Goal: Transaction & Acquisition: Purchase product/service

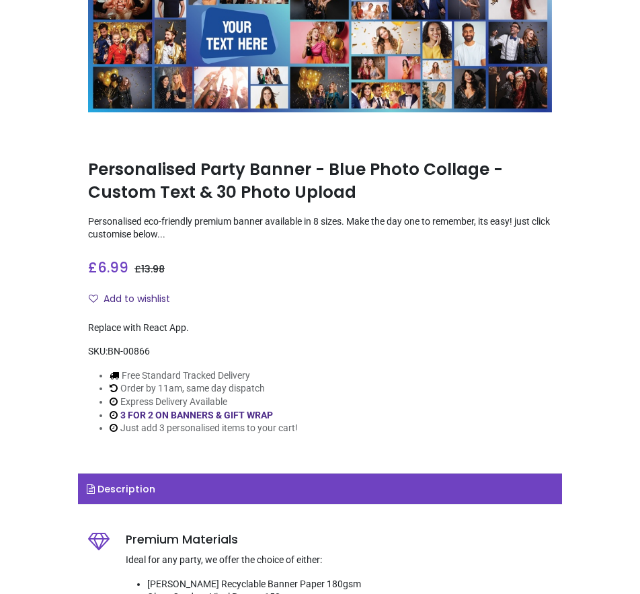
scroll to position [67, 0]
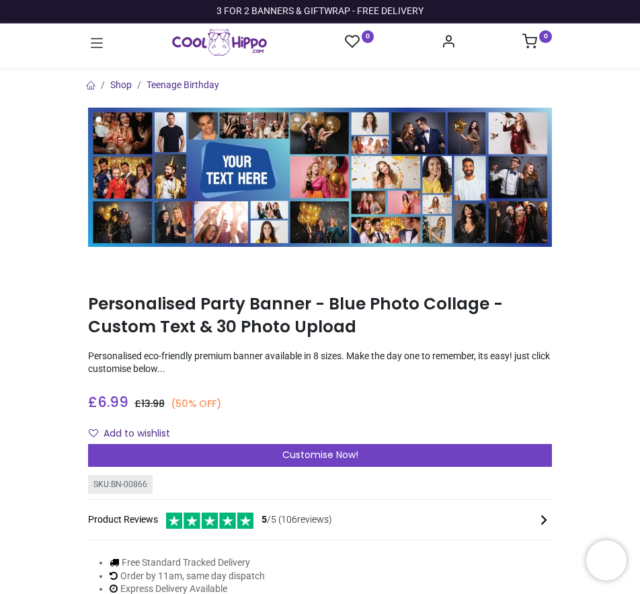
click at [97, 48] on icon at bounding box center [97, 42] width 12 height 9
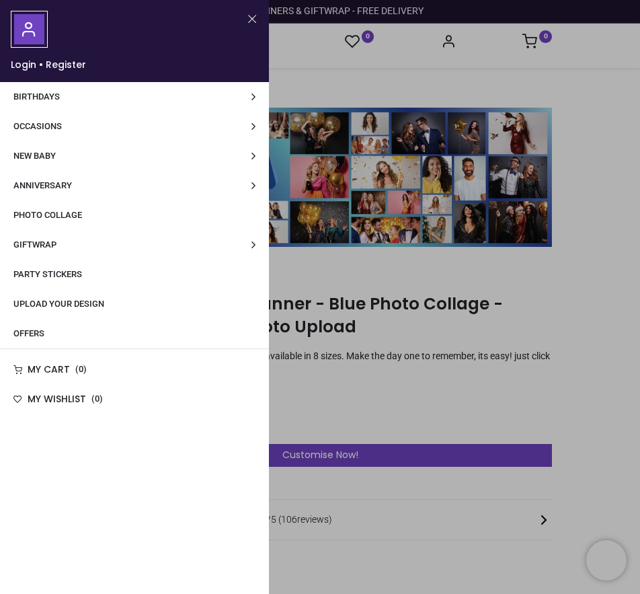
click at [87, 108] on link "Birthdays" at bounding box center [134, 97] width 269 height 30
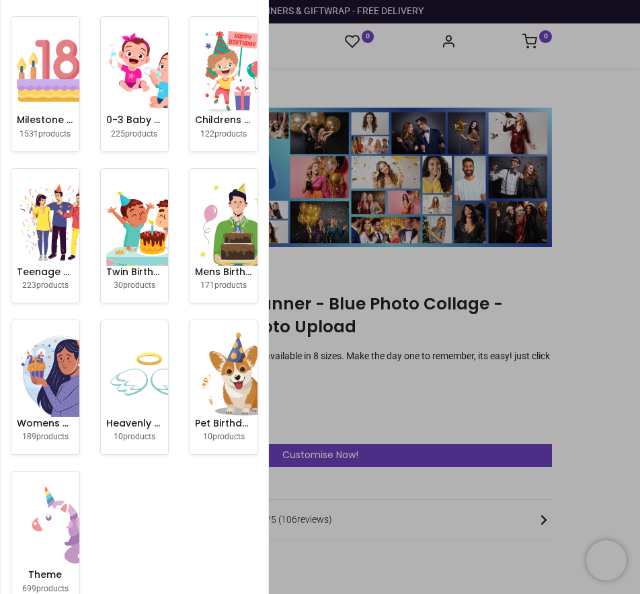
scroll to position [134, 0]
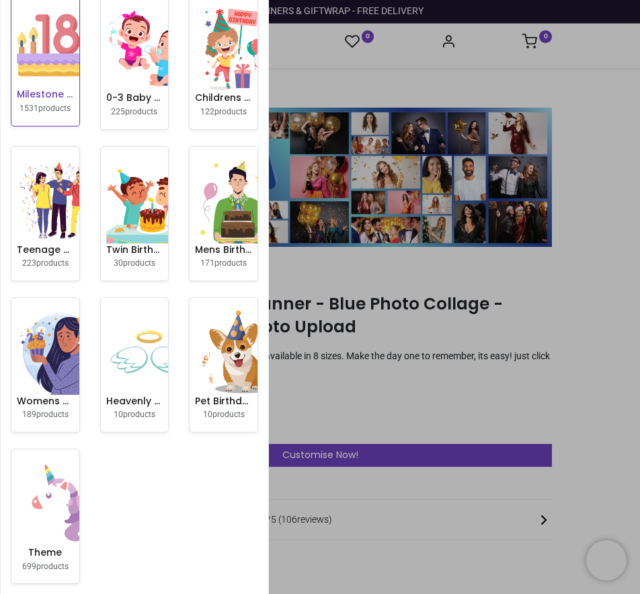
click at [60, 91] on h6 "Milestone Birthday" at bounding box center [45, 94] width 57 height 13
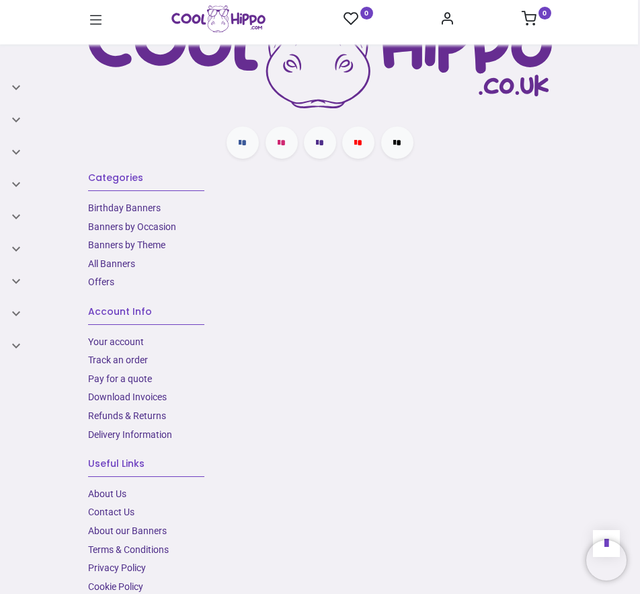
scroll to position [1714, 0]
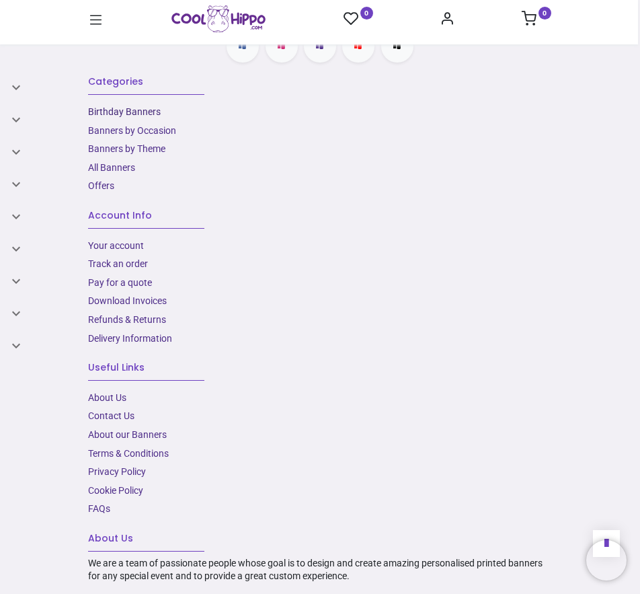
click at [129, 108] on link "Birthday Banners" at bounding box center [124, 111] width 73 height 11
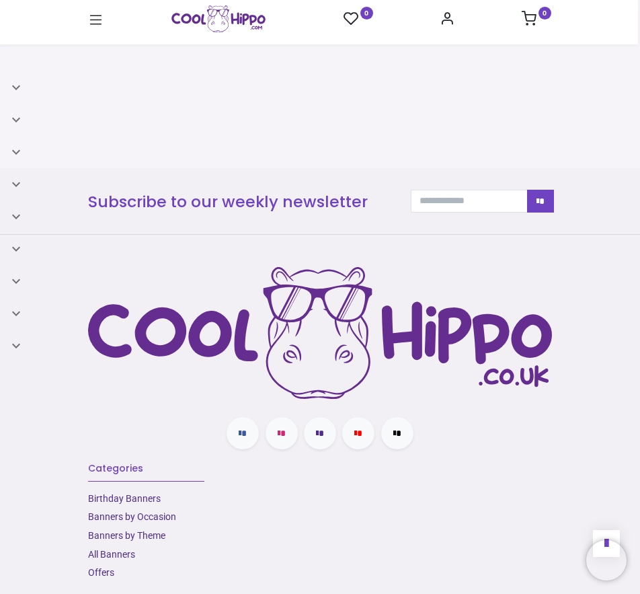
scroll to position [1351, 0]
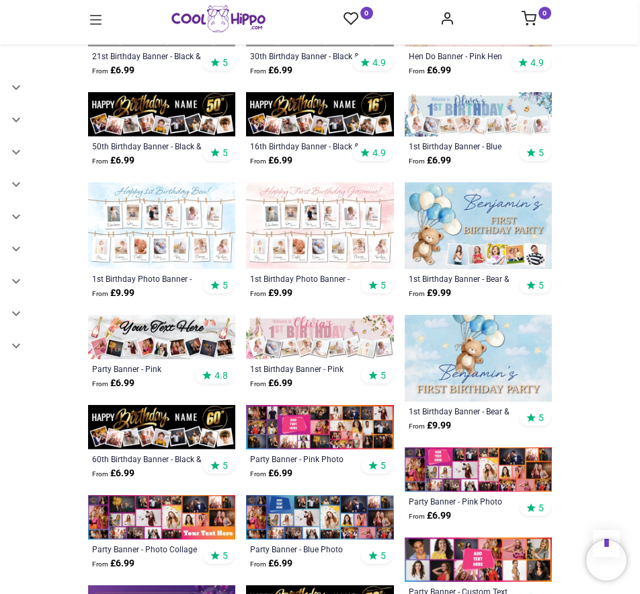
scroll to position [545, 0]
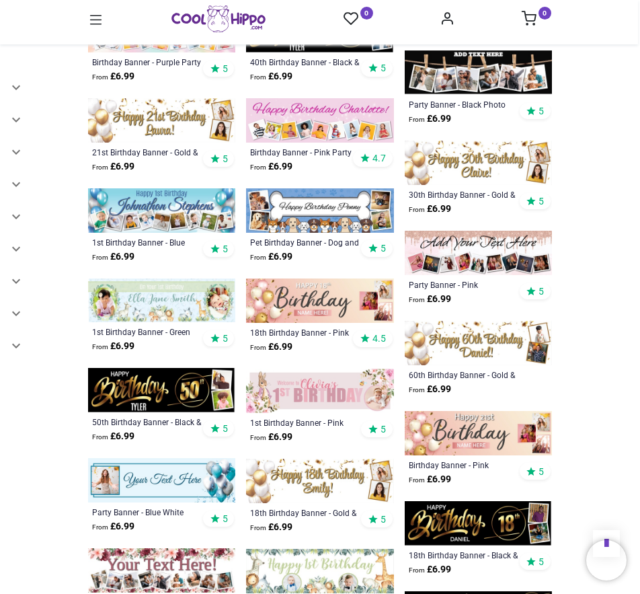
scroll to position [1553, 0]
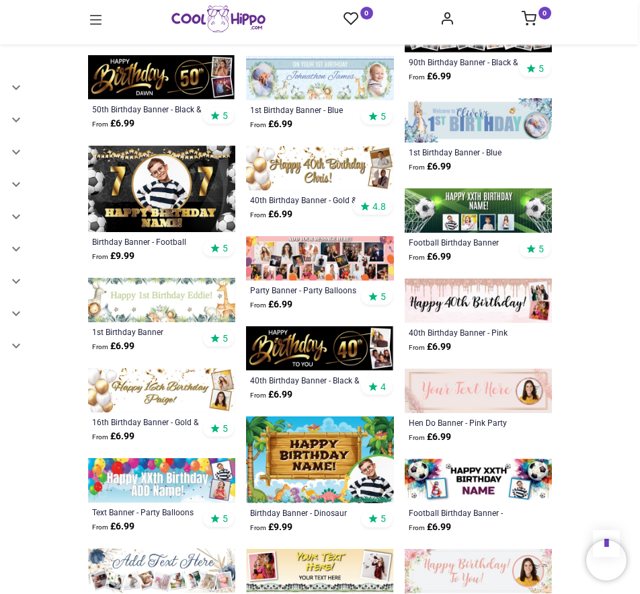
scroll to position [2091, 0]
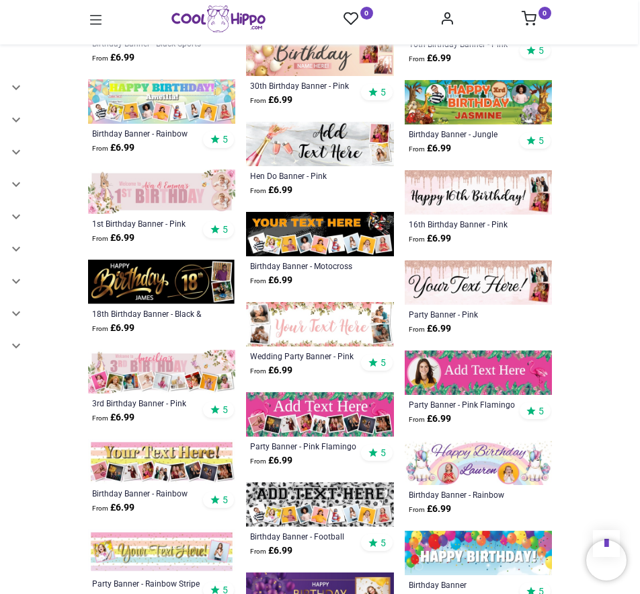
scroll to position [3099, 0]
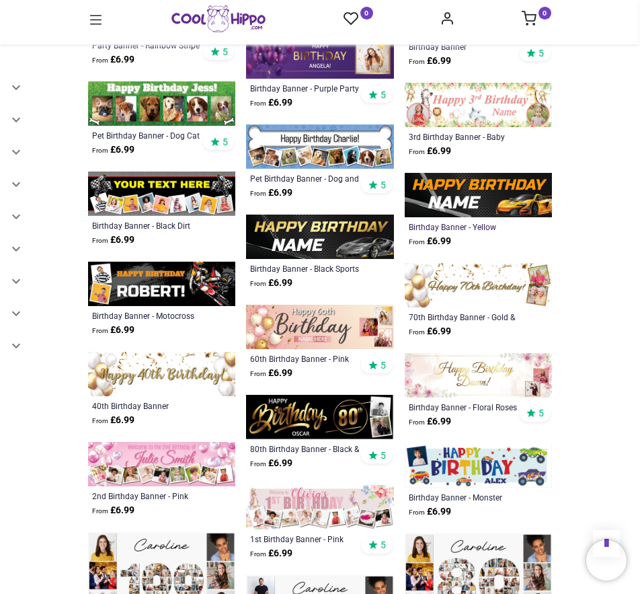
scroll to position [3570, 0]
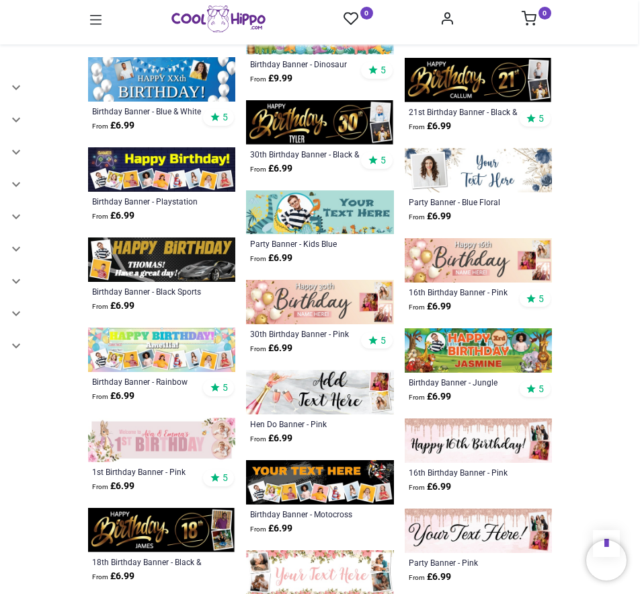
scroll to position [2696, 0]
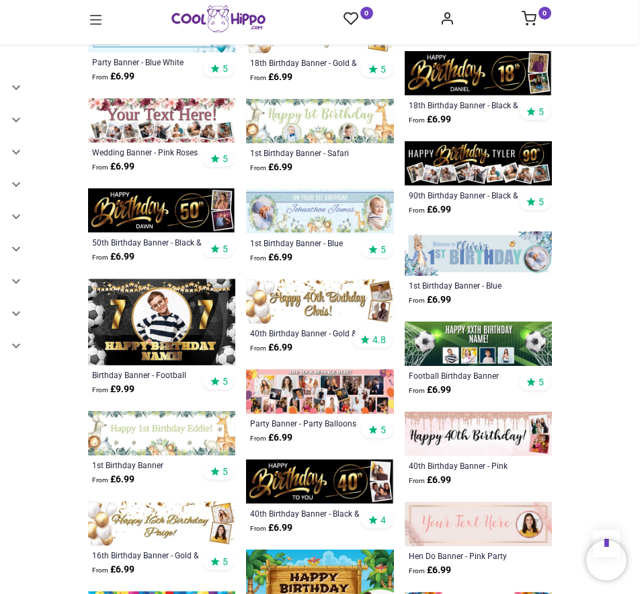
scroll to position [1889, 0]
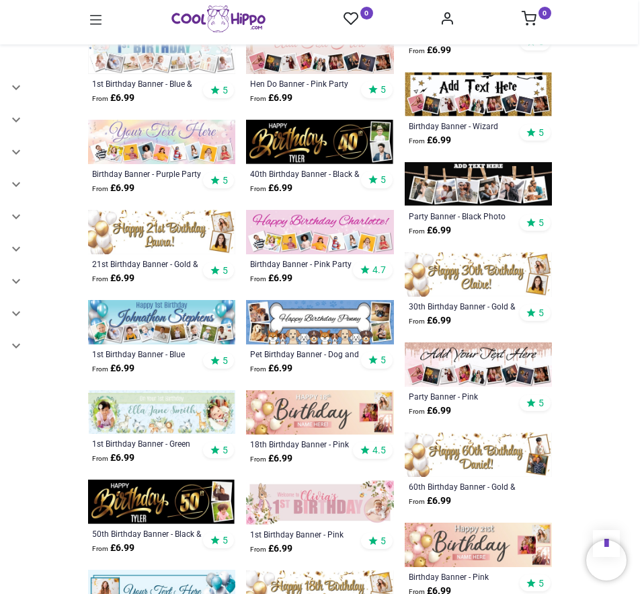
scroll to position [1284, 0]
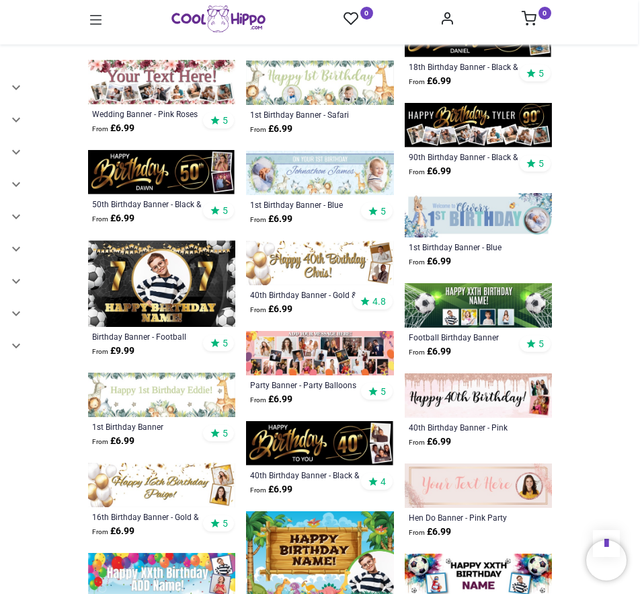
scroll to position [1956, 0]
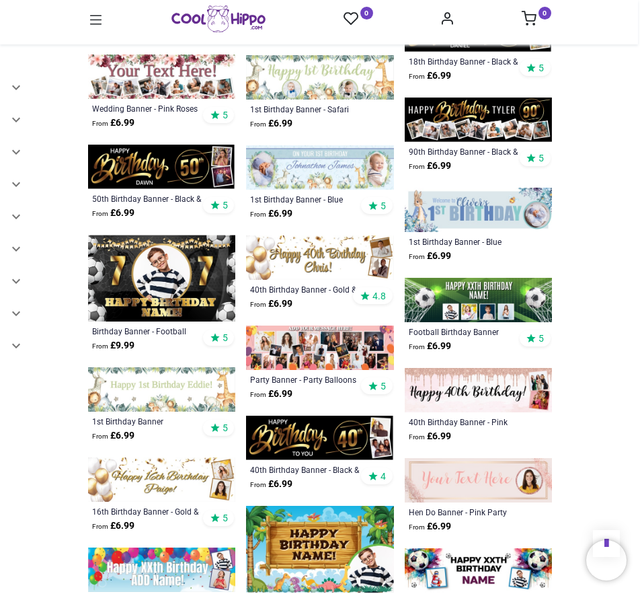
click at [489, 108] on img at bounding box center [478, 119] width 147 height 44
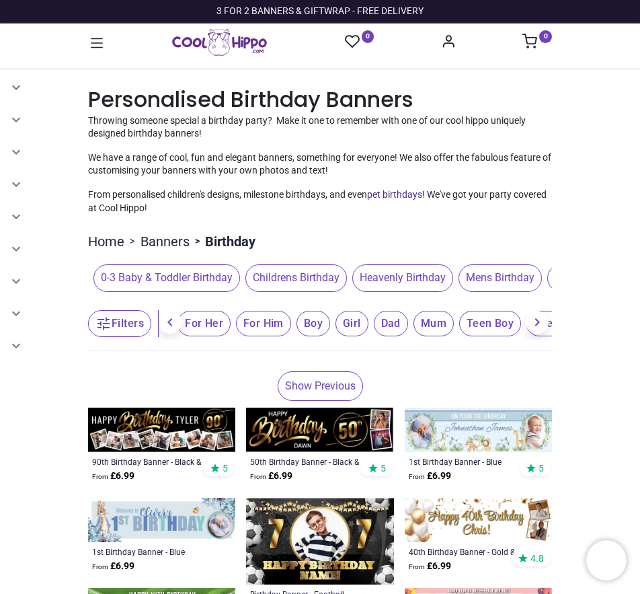
click at [95, 42] on icon at bounding box center [96, 42] width 17 height 17
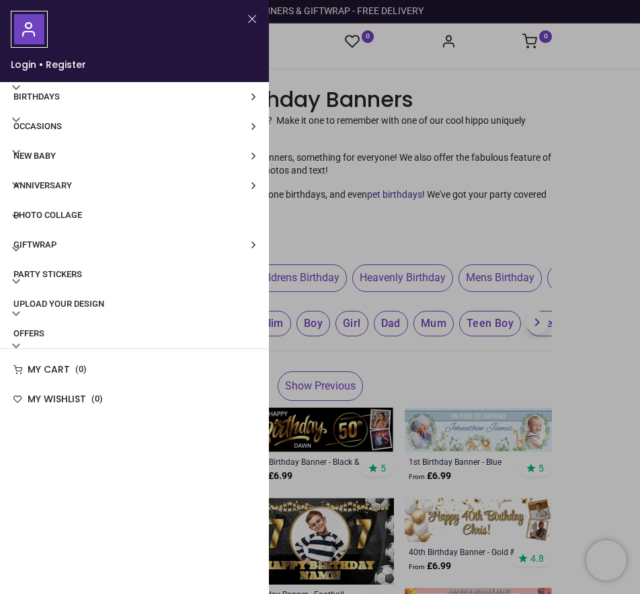
click at [48, 131] on span "Occasions" at bounding box center [37, 126] width 48 height 10
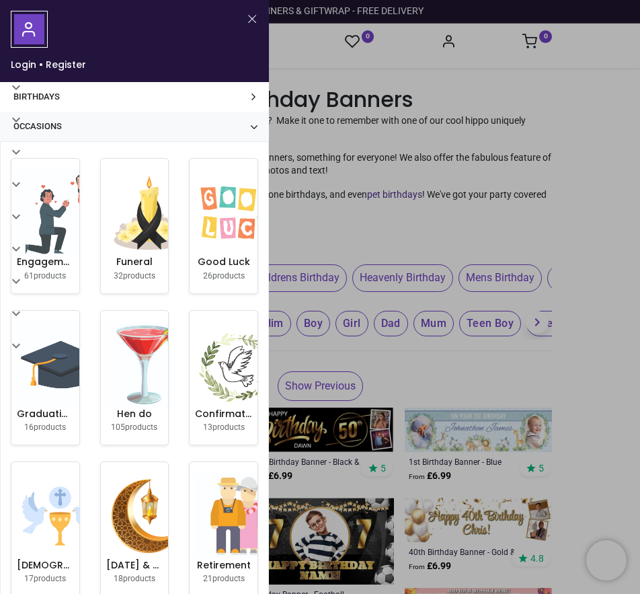
click at [251, 21] on button "Close" at bounding box center [252, 19] width 12 height 17
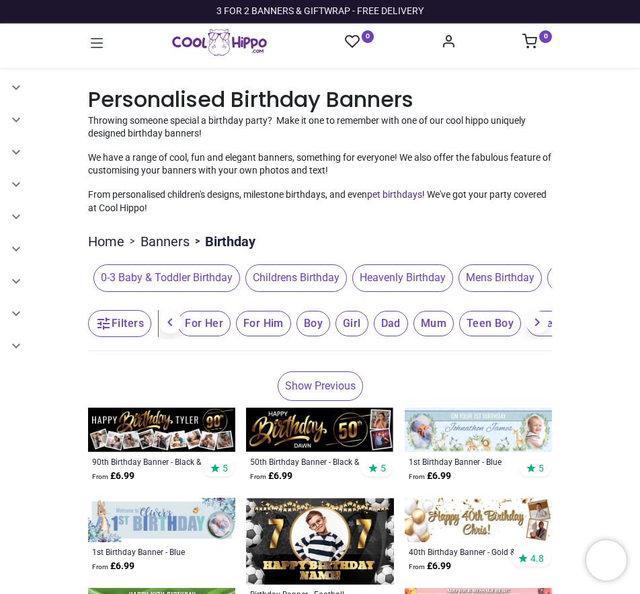
click at [97, 50] on icon at bounding box center [96, 42] width 17 height 17
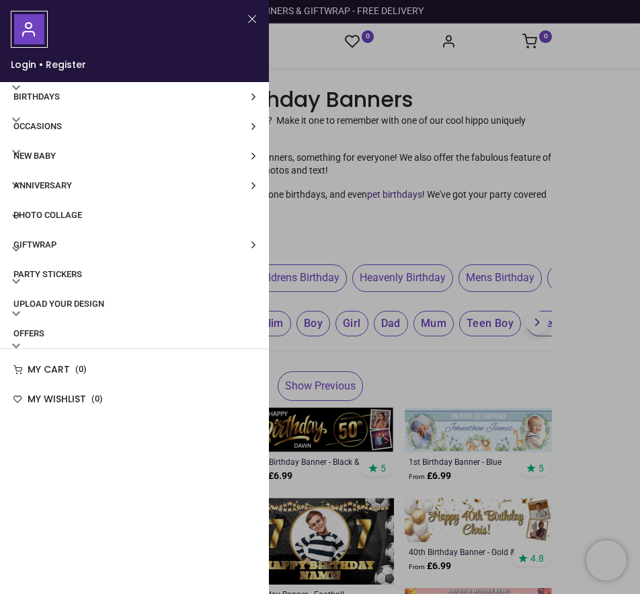
click at [46, 98] on span "Birthdays" at bounding box center [36, 96] width 46 height 10
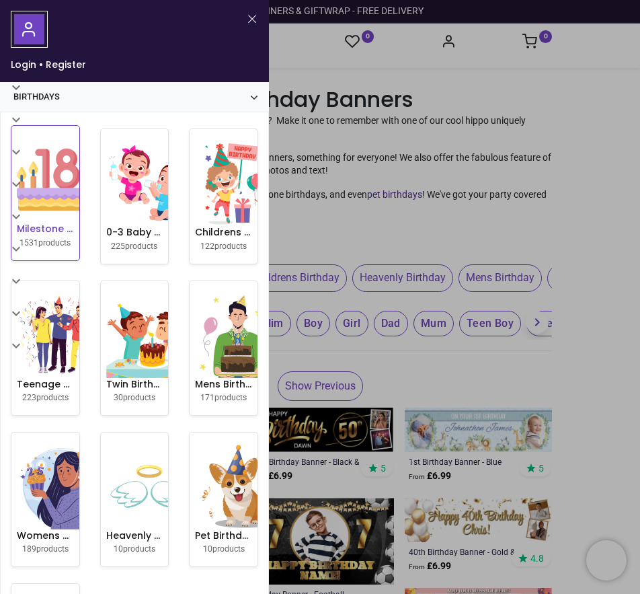
click at [56, 190] on img at bounding box center [60, 179] width 86 height 86
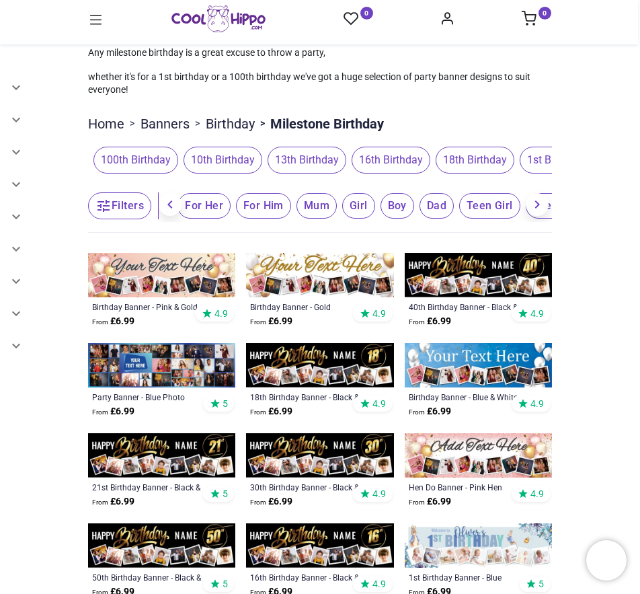
scroll to position [67, 0]
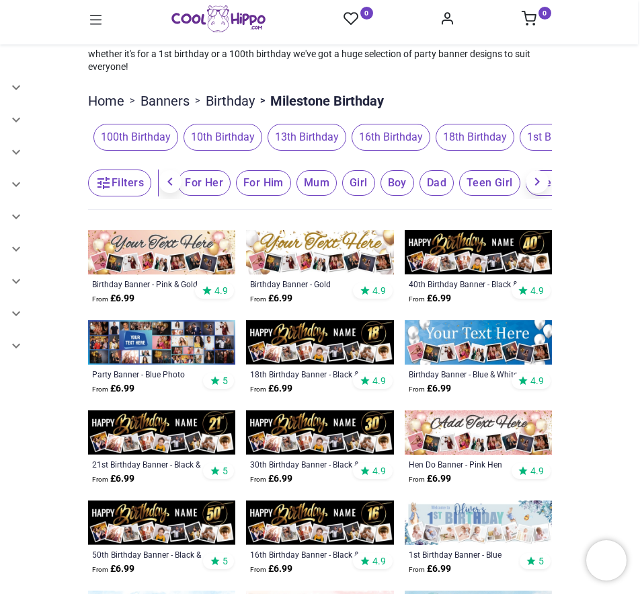
click at [529, 134] on span "1st Birthday" at bounding box center [556, 137] width 72 height 27
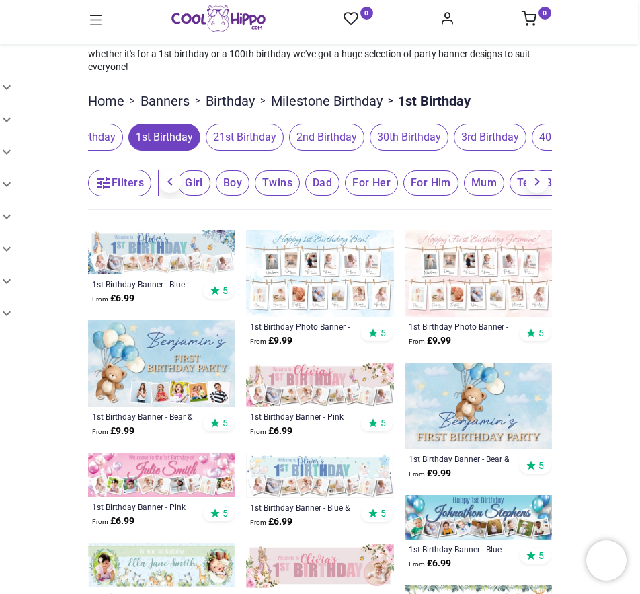
drag, startPoint x: 529, startPoint y: 134, endPoint x: 165, endPoint y: 173, distance: 365.7
click at [136, 138] on span "1st Birthday" at bounding box center [164, 137] width 72 height 27
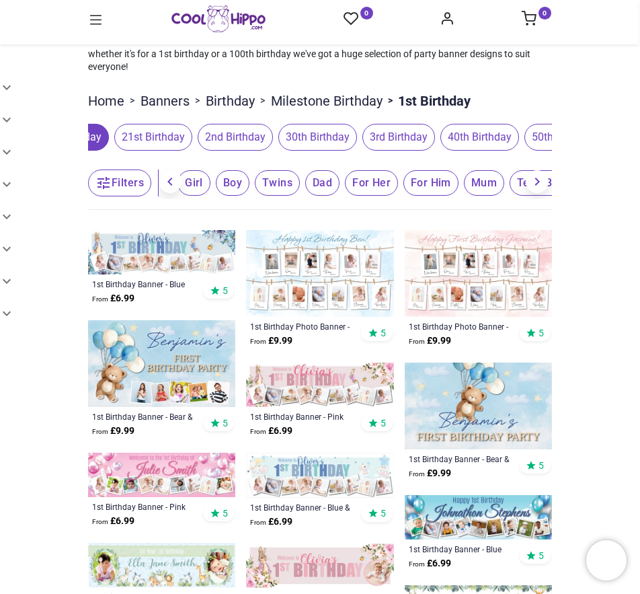
drag, startPoint x: 488, startPoint y: 141, endPoint x: 263, endPoint y: 119, distance: 226.2
click at [266, 120] on div "100th Birthday 10th Birthday 13th Birthday 16th Birthday 18th Birthday 1st Birt…" at bounding box center [320, 137] width 464 height 38
drag, startPoint x: 480, startPoint y: 132, endPoint x: 208, endPoint y: 116, distance: 272.7
click at [465, 130] on span "70th Birthday" at bounding box center [473, 137] width 79 height 27
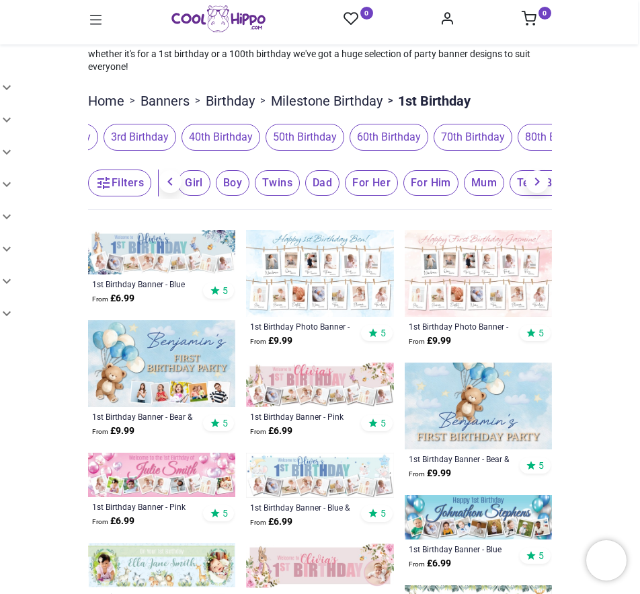
click at [462, 130] on span "70th Birthday" at bounding box center [473, 137] width 79 height 27
click at [458, 134] on span "70th Birthday" at bounding box center [474, 137] width 79 height 27
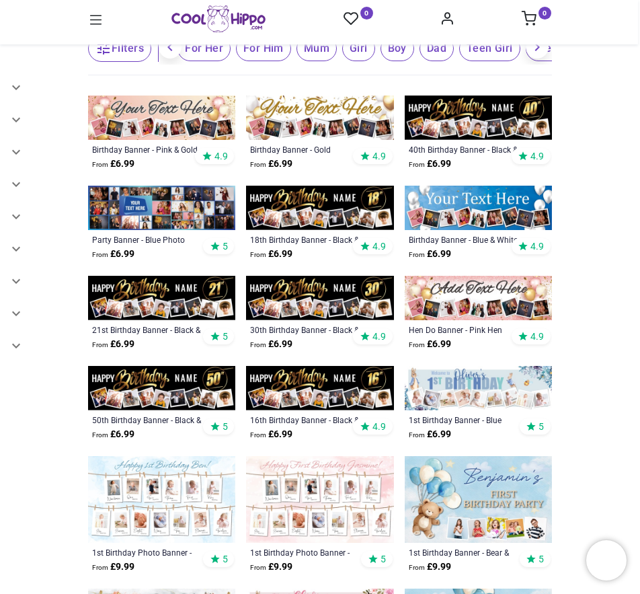
scroll to position [134, 0]
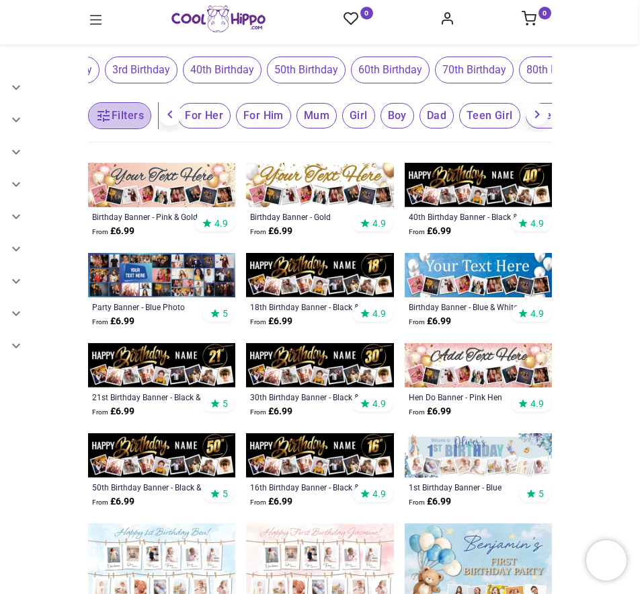
click at [132, 118] on button "Filters" at bounding box center [119, 115] width 63 height 27
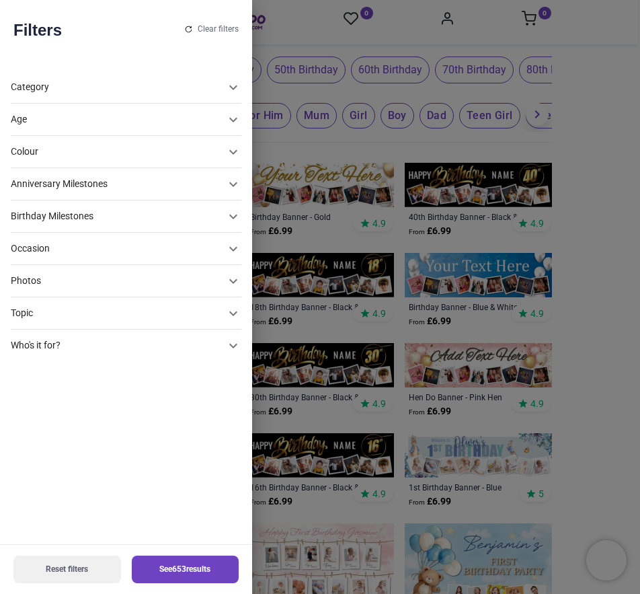
click at [163, 149] on div "Colour" at bounding box center [118, 151] width 214 height 13
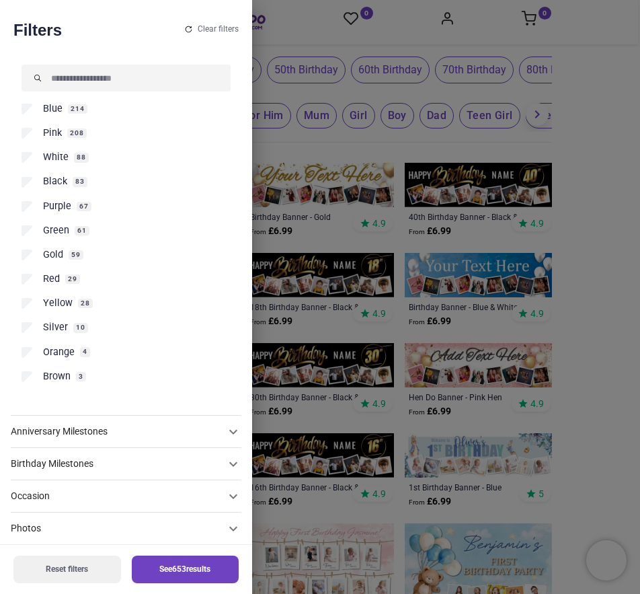
scroll to position [153, 0]
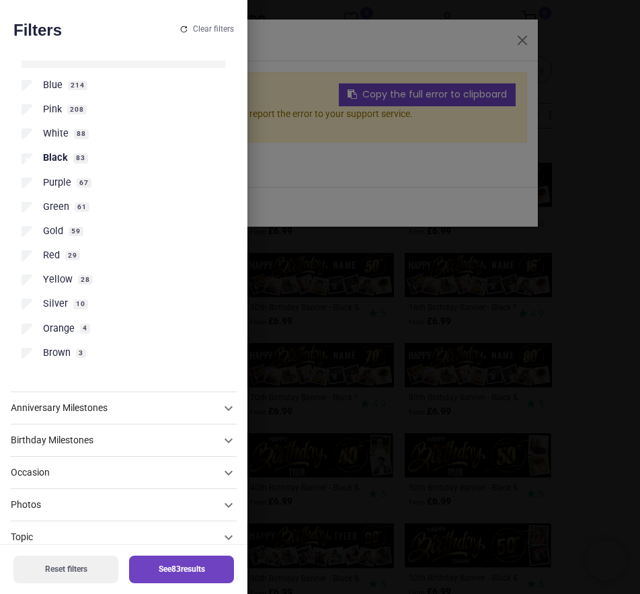
scroll to position [0, 629]
click at [520, 38] on div at bounding box center [320, 297] width 640 height 594
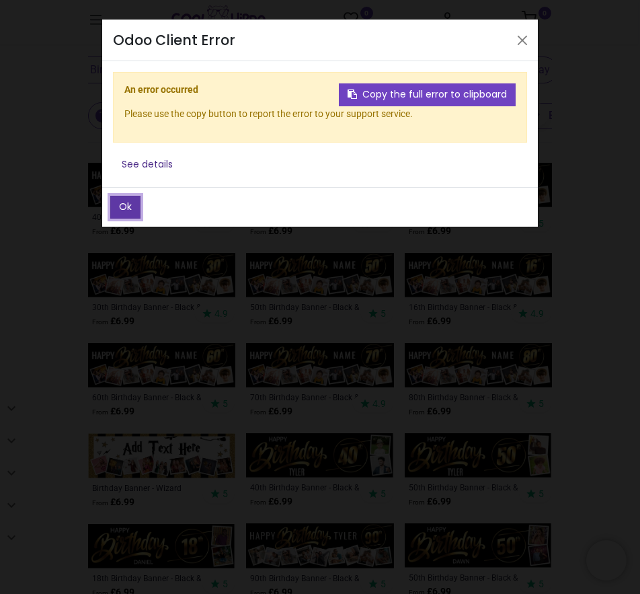
click at [136, 208] on button "Ok" at bounding box center [125, 207] width 30 height 23
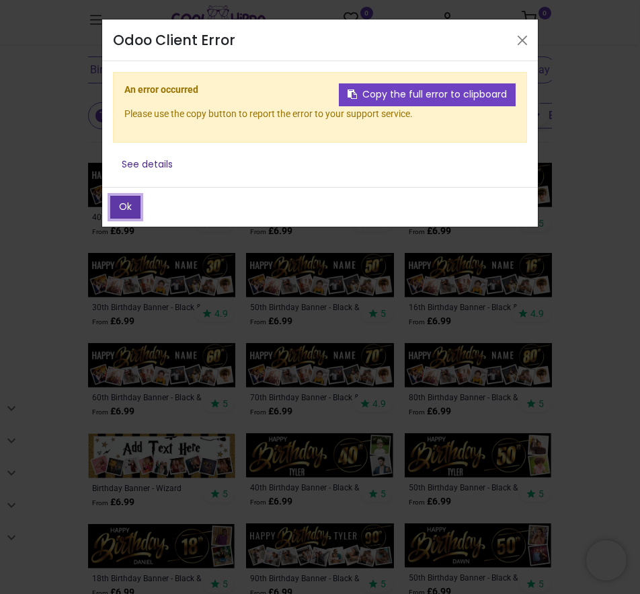
click at [131, 206] on button "Ok" at bounding box center [125, 207] width 30 height 23
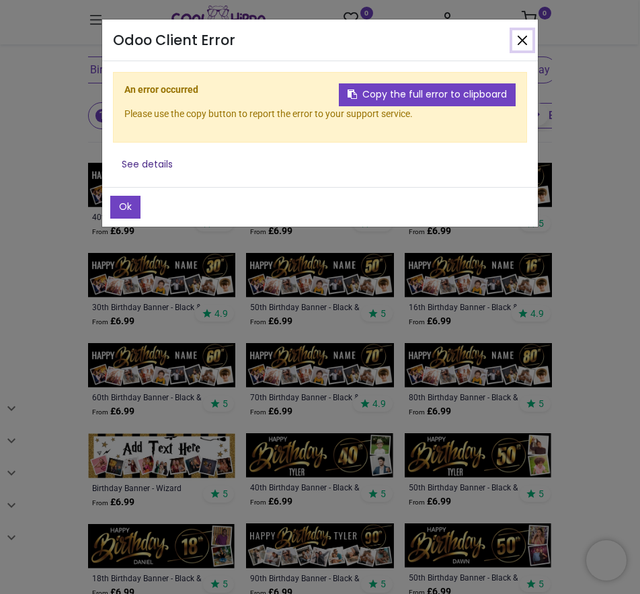
click at [520, 40] on button "Close" at bounding box center [522, 40] width 20 height 20
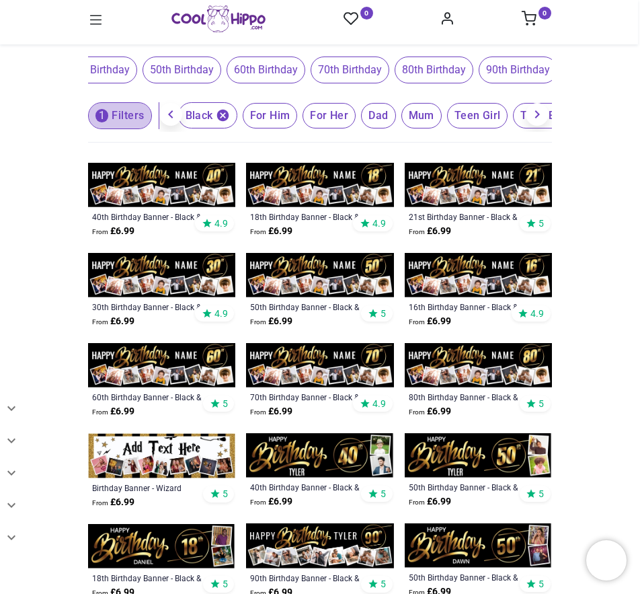
click at [124, 114] on button "1 Filters" at bounding box center [120, 115] width 64 height 27
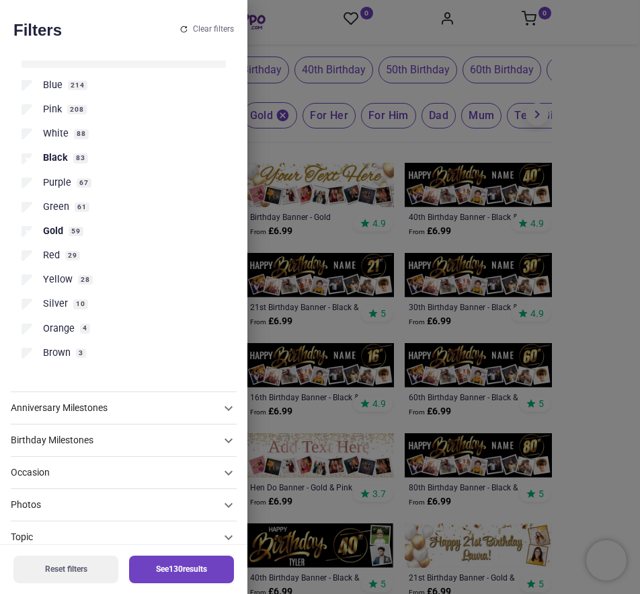
drag, startPoint x: 598, startPoint y: 110, endPoint x: 604, endPoint y: 111, distance: 6.8
click at [594, 113] on div at bounding box center [320, 297] width 640 height 594
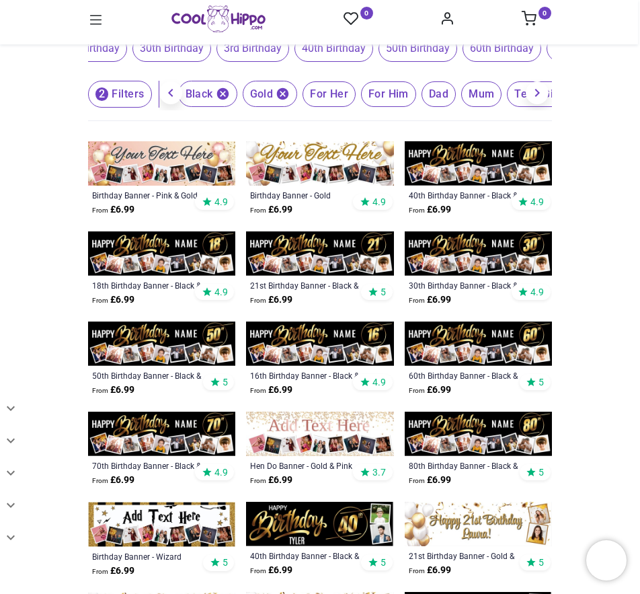
scroll to position [134, 0]
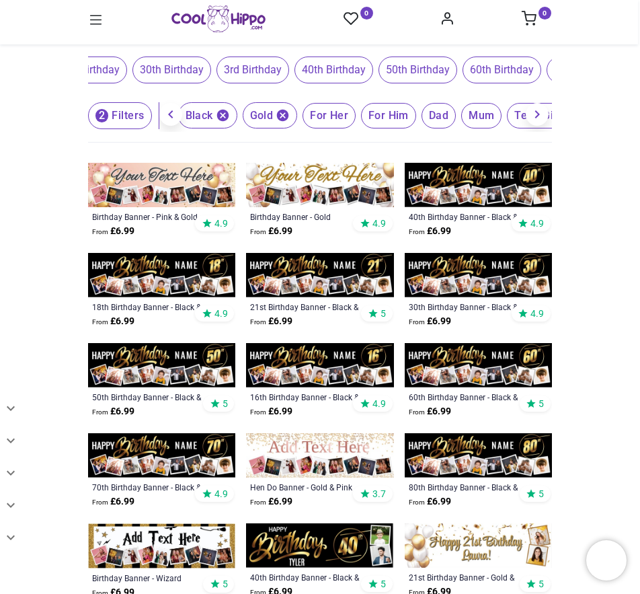
click at [391, 116] on span "For Him" at bounding box center [388, 116] width 55 height 26
click at [529, 117] on icon "button" at bounding box center [537, 114] width 16 height 16
click at [534, 114] on icon "button" at bounding box center [537, 114] width 16 height 16
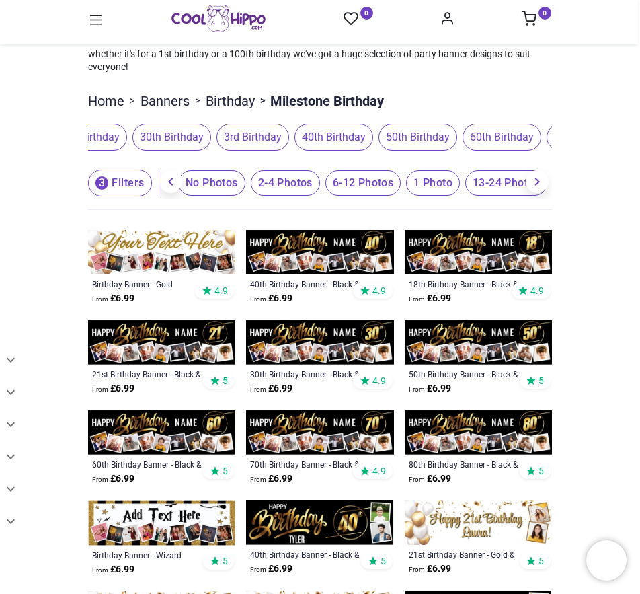
scroll to position [45, 0]
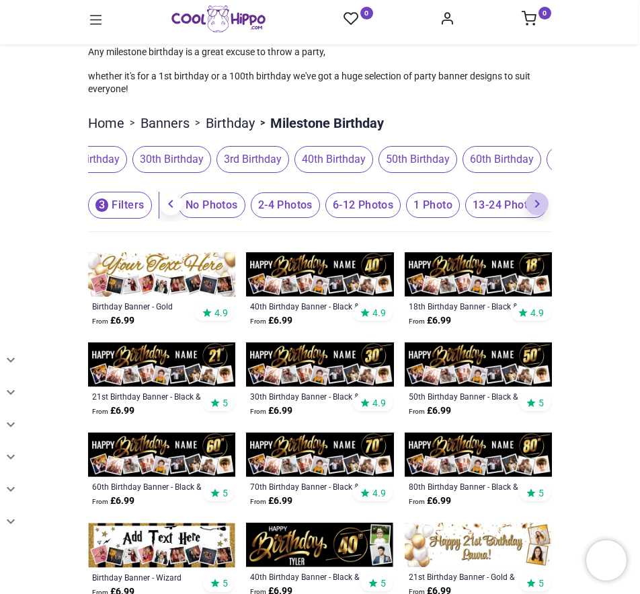
click at [532, 202] on icon "button" at bounding box center [537, 204] width 16 height 16
click at [282, 202] on span "6-12 Photos" at bounding box center [290, 205] width 75 height 26
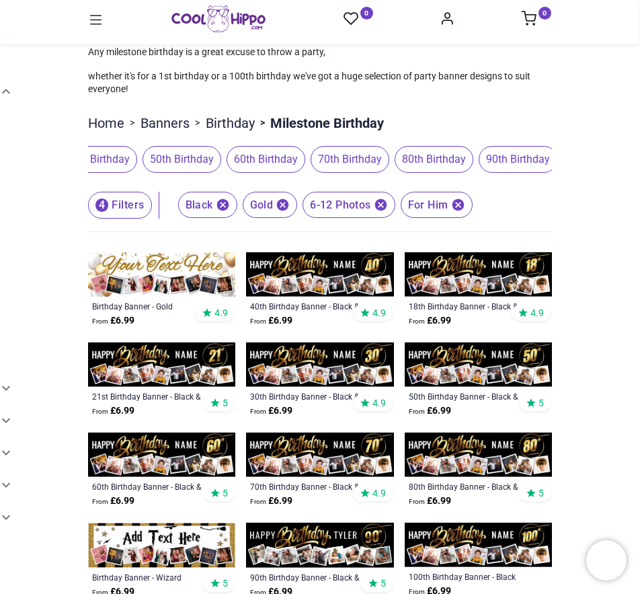
scroll to position [76, 0]
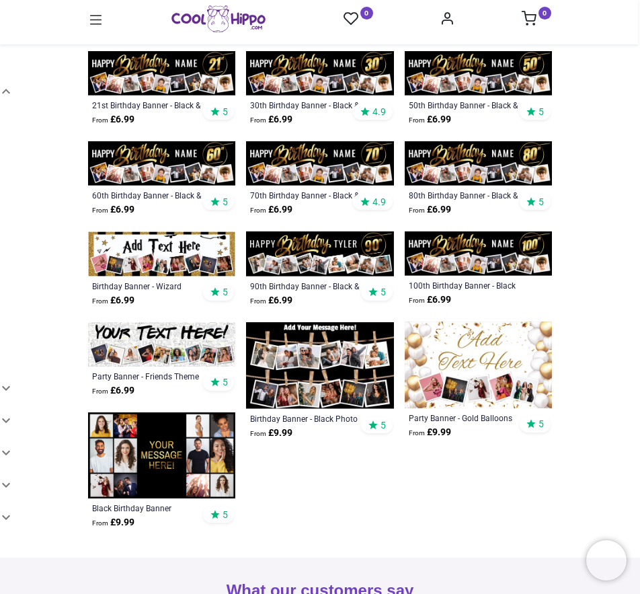
scroll to position [314, 0]
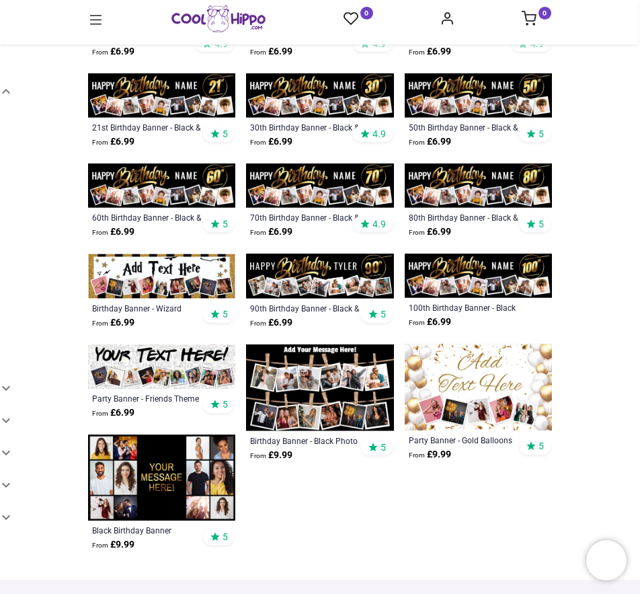
click at [298, 188] on img at bounding box center [319, 185] width 147 height 44
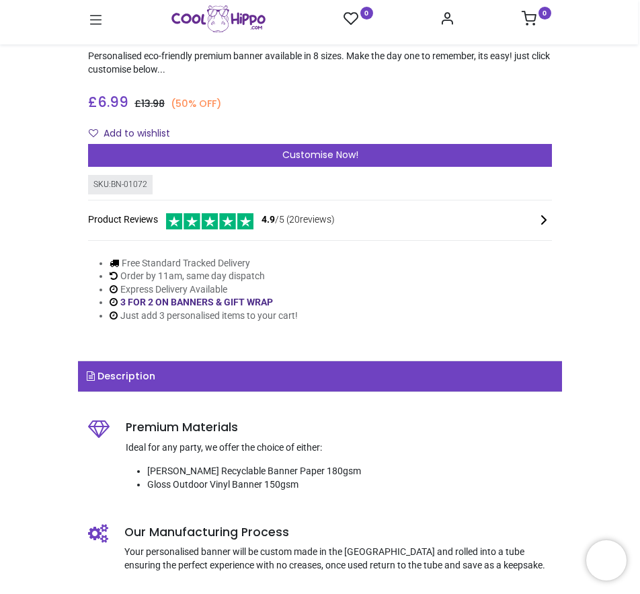
scroll to position [255, 0]
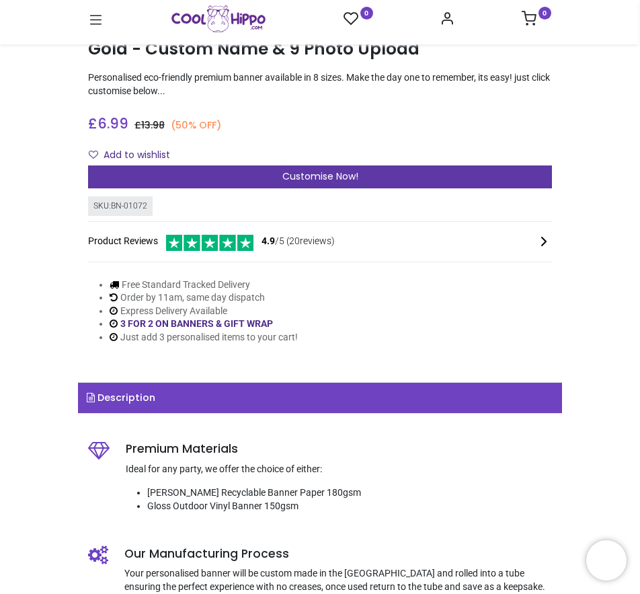
click at [307, 181] on span "Customise Now!" at bounding box center [320, 175] width 76 height 13
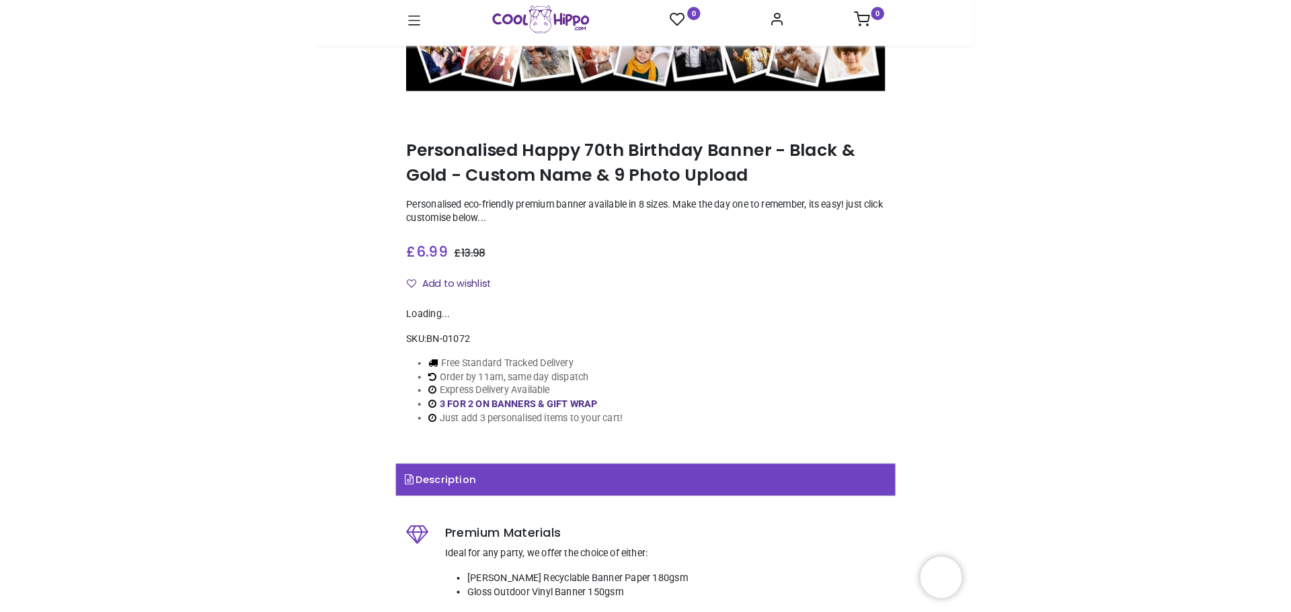
scroll to position [336, 0]
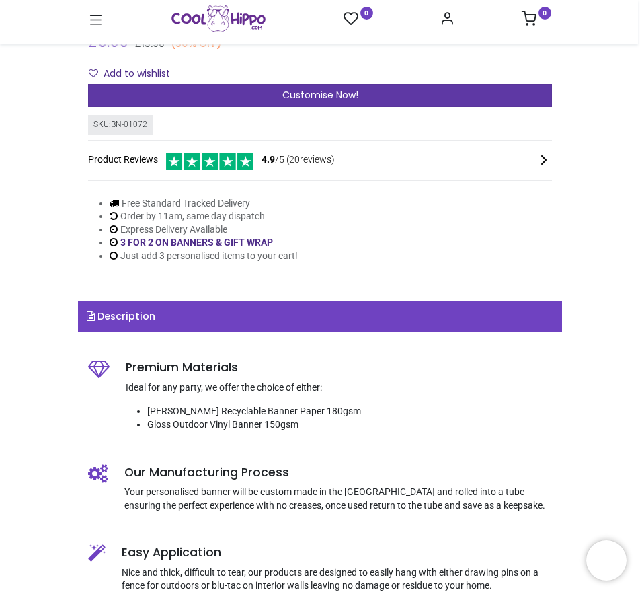
click at [315, 95] on span "Customise Now!" at bounding box center [320, 94] width 76 height 13
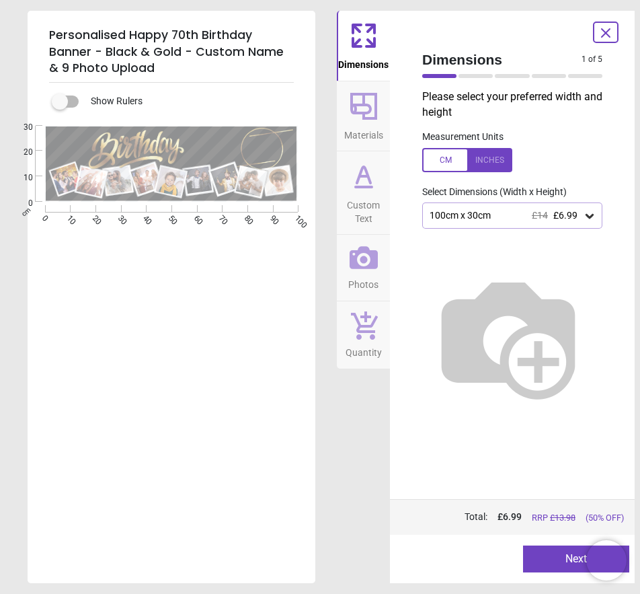
click at [518, 255] on img at bounding box center [508, 336] width 172 height 172
click at [529, 259] on img at bounding box center [508, 336] width 172 height 172
click at [583, 214] on icon at bounding box center [589, 215] width 13 height 13
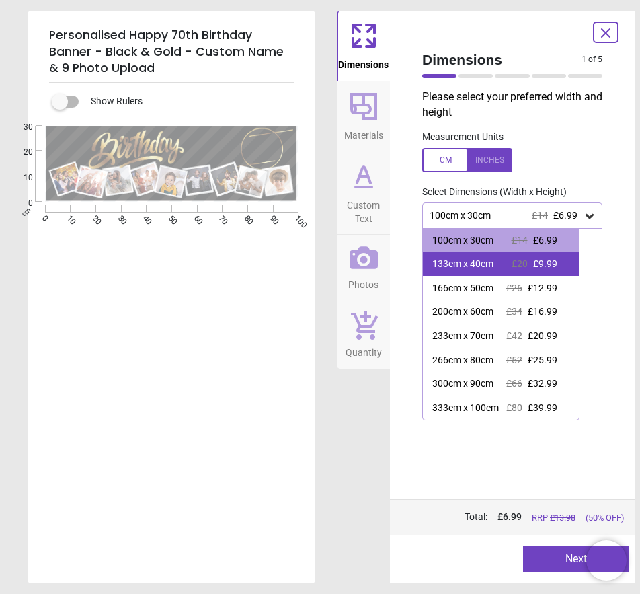
click at [522, 268] on div "133cm x 40cm £20 £9.99" at bounding box center [501, 264] width 156 height 24
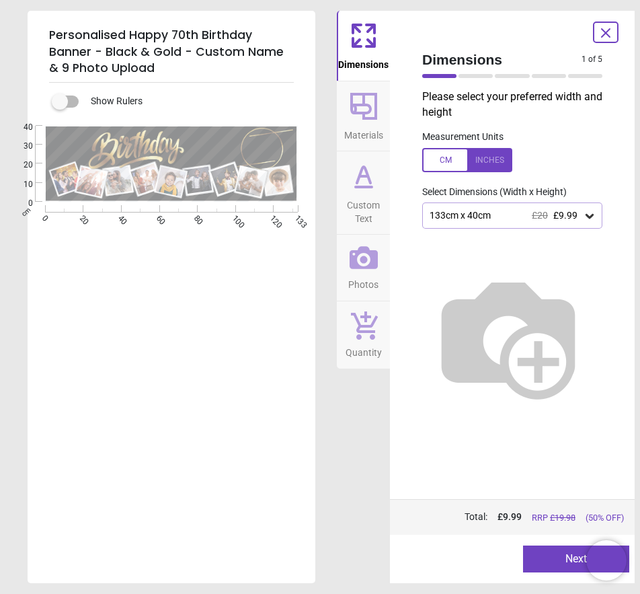
click at [586, 214] on icon at bounding box center [589, 215] width 13 height 13
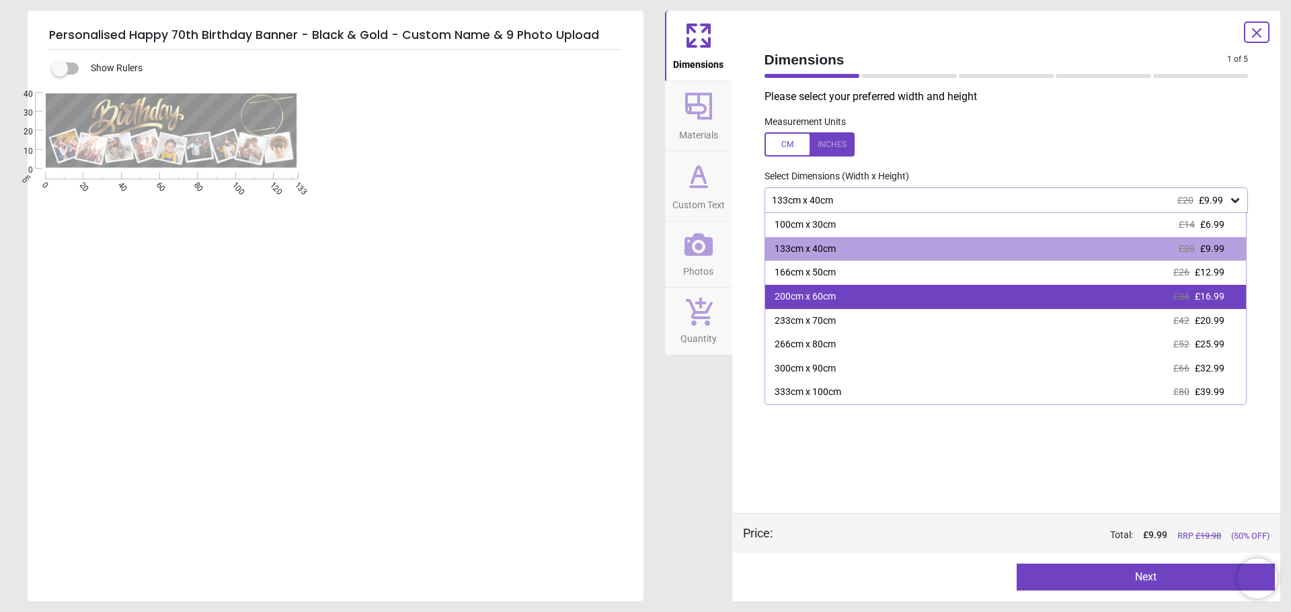
click at [639, 300] on div "200cm x 60cm £34 £16.99" at bounding box center [1005, 297] width 481 height 24
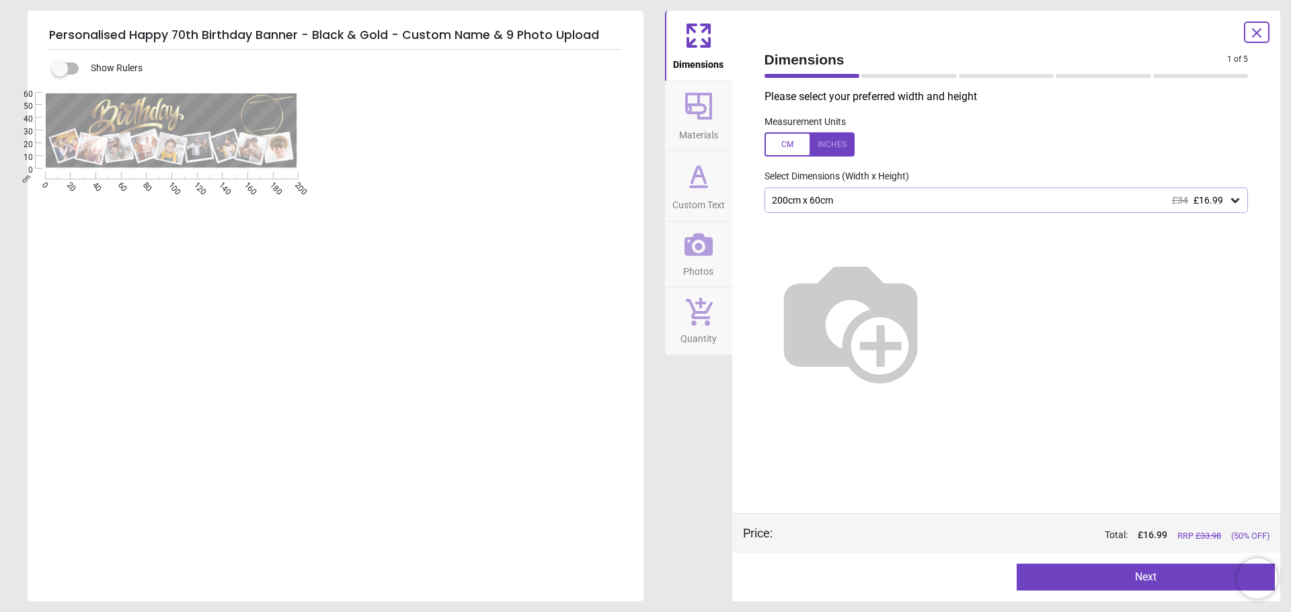
click at [639, 274] on img at bounding box center [850, 321] width 172 height 172
click at [639, 202] on icon at bounding box center [1234, 200] width 13 height 13
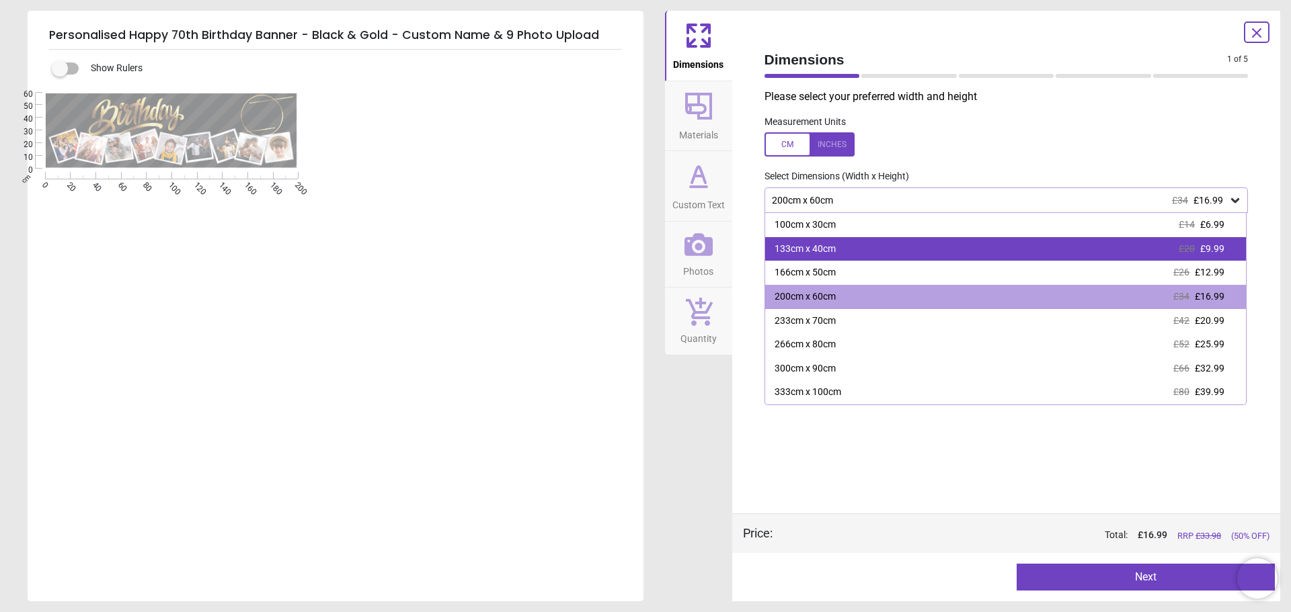
click at [639, 252] on div "133cm x 40cm £20 £9.99" at bounding box center [1005, 249] width 481 height 24
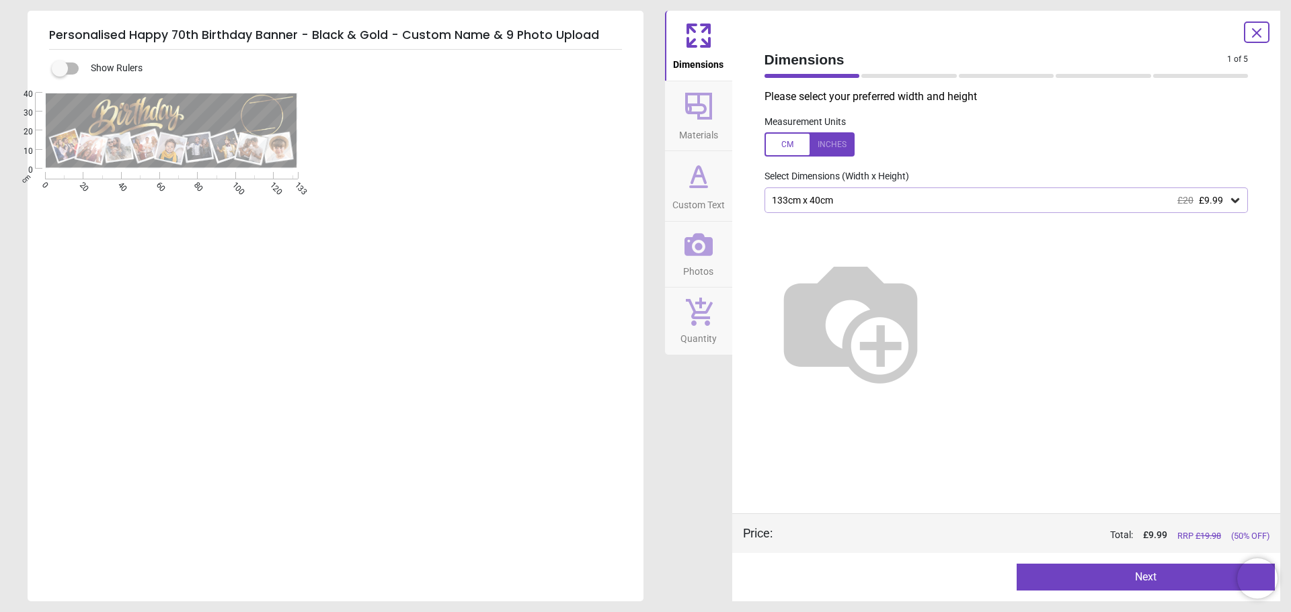
click at [639, 262] on img at bounding box center [850, 321] width 172 height 172
click at [639, 275] on img at bounding box center [850, 321] width 172 height 172
click at [639, 576] on button "Next" at bounding box center [1145, 577] width 258 height 27
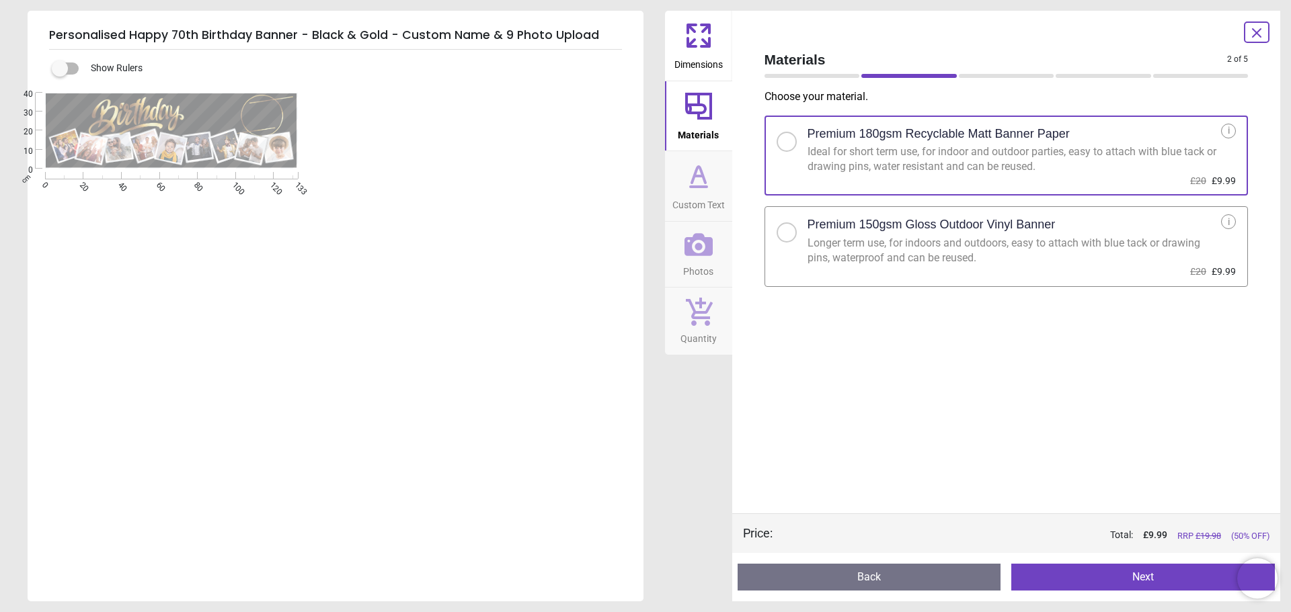
click at [639, 581] on button "Next" at bounding box center [1143, 577] width 264 height 27
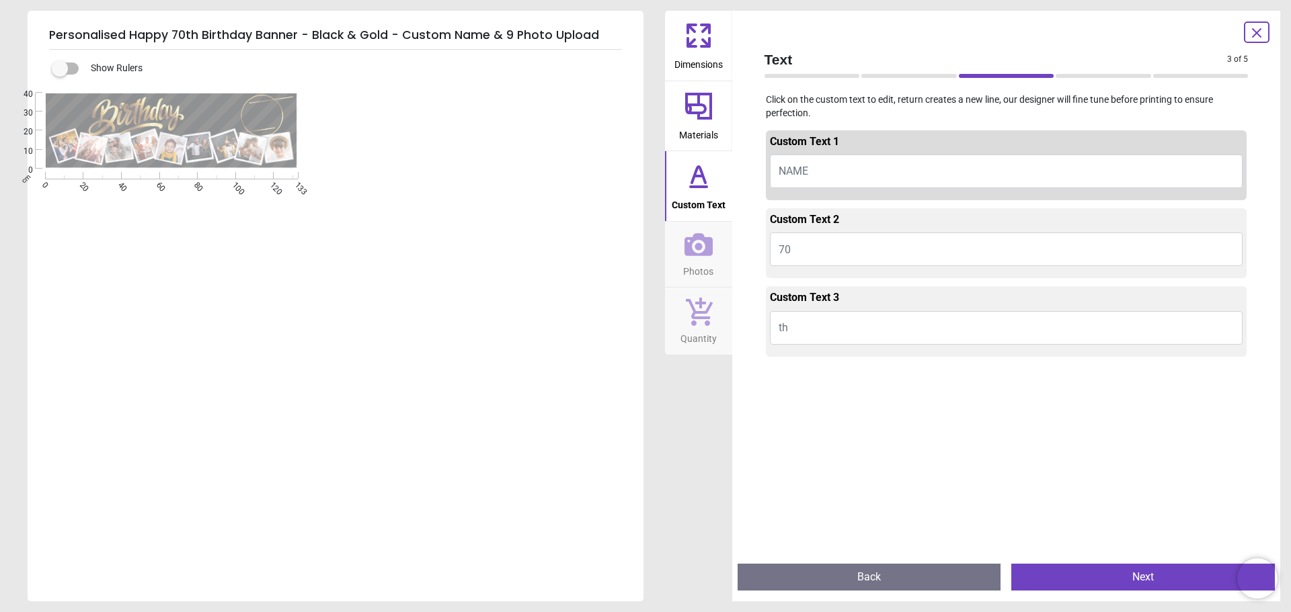
click at [639, 173] on button "NAME" at bounding box center [1006, 172] width 473 height 34
type textarea "*****"
click at [639, 327] on button "th" at bounding box center [1006, 328] width 473 height 34
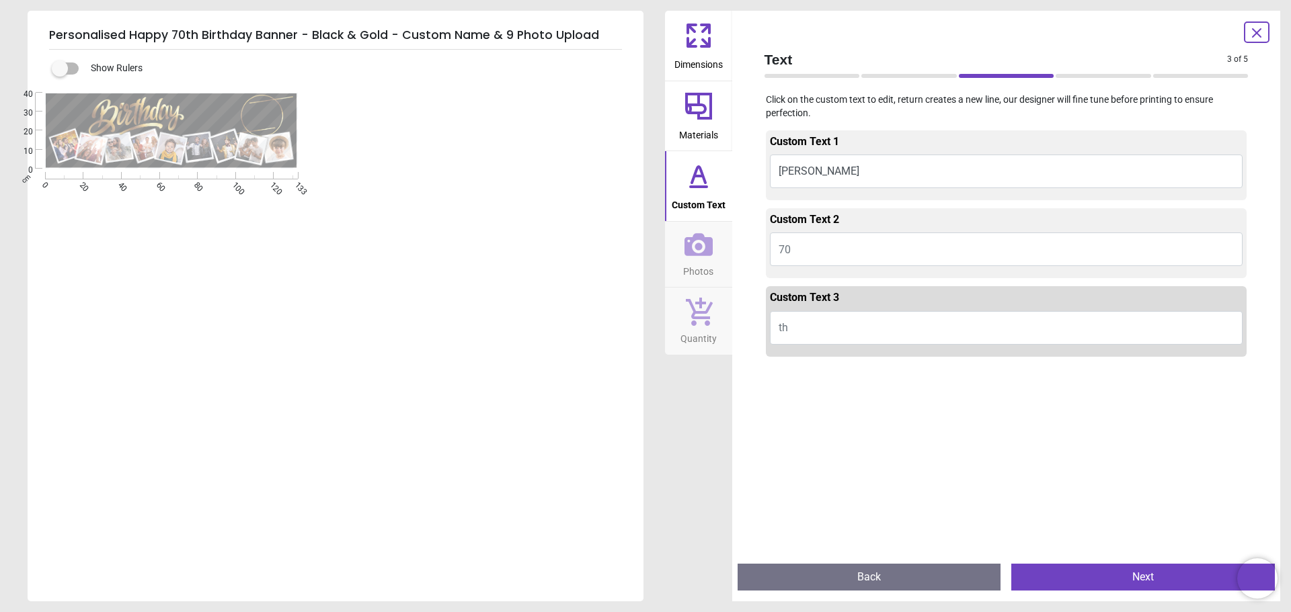
click at [639, 577] on button "Next" at bounding box center [1143, 577] width 264 height 27
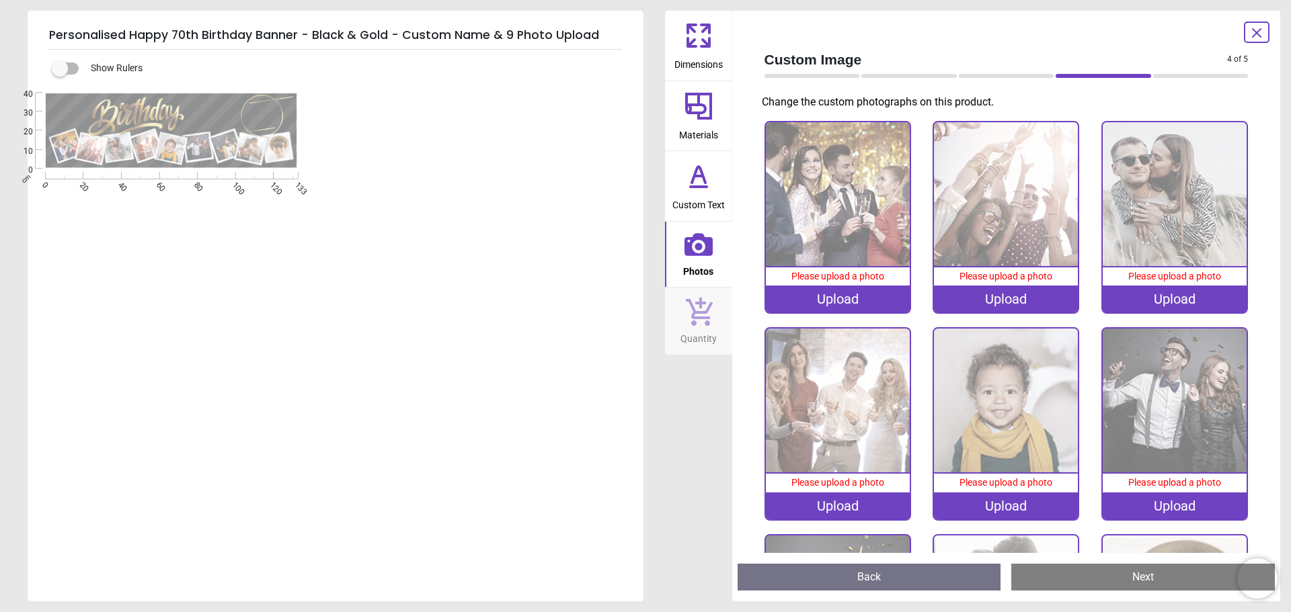
click at [639, 300] on div "Upload" at bounding box center [838, 299] width 144 height 27
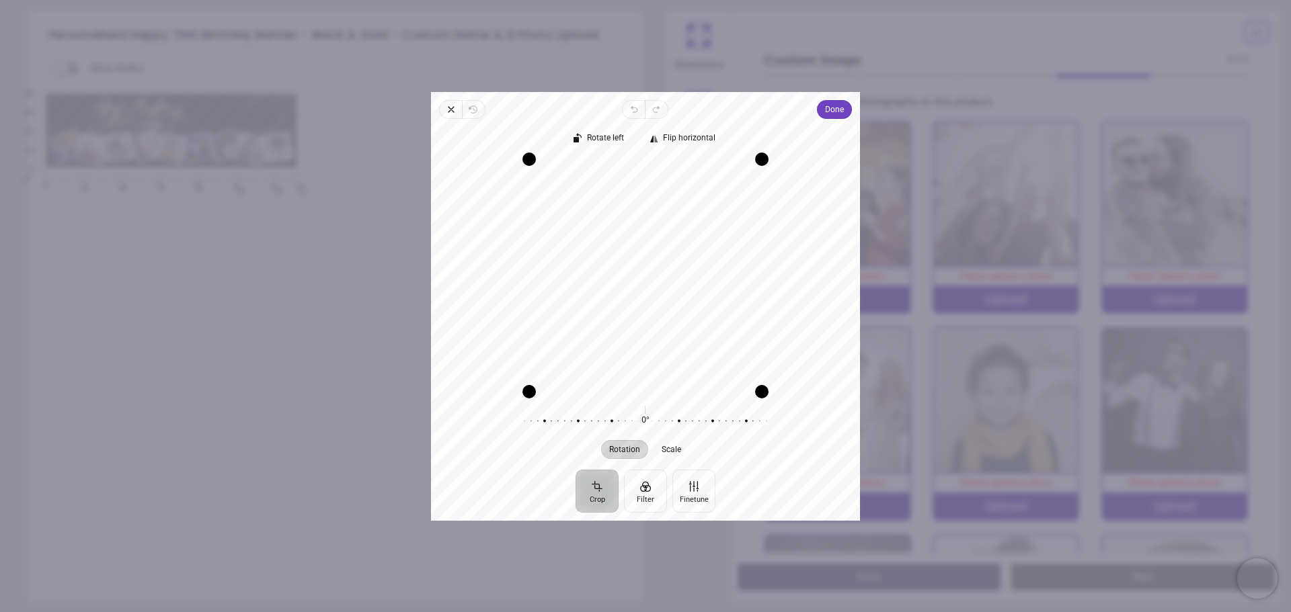
drag, startPoint x: 622, startPoint y: 293, endPoint x: 608, endPoint y: 320, distance: 30.1
click at [608, 320] on div "Recenter" at bounding box center [645, 275] width 407 height 233
click at [637, 494] on button "Filter" at bounding box center [645, 490] width 43 height 43
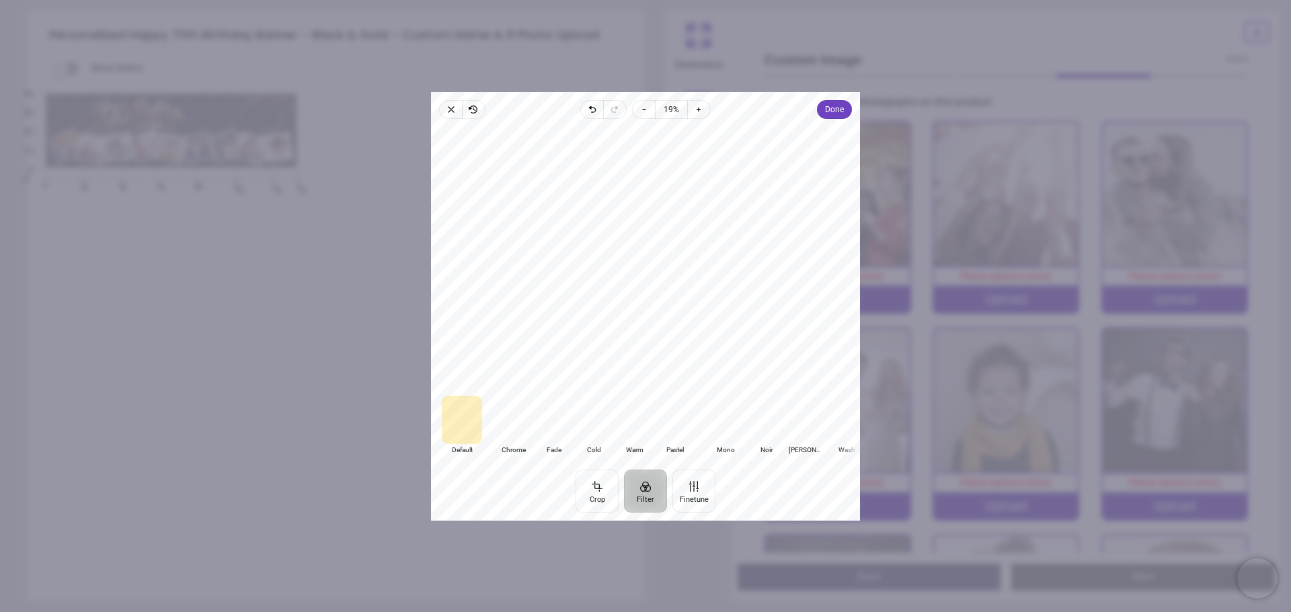
click at [516, 431] on div at bounding box center [513, 420] width 40 height 48
click at [542, 430] on div at bounding box center [553, 420] width 40 height 48
click at [596, 432] on div at bounding box center [593, 420] width 40 height 48
click at [639, 431] on div at bounding box center [634, 420] width 40 height 48
click at [639, 426] on div at bounding box center [674, 420] width 40 height 48
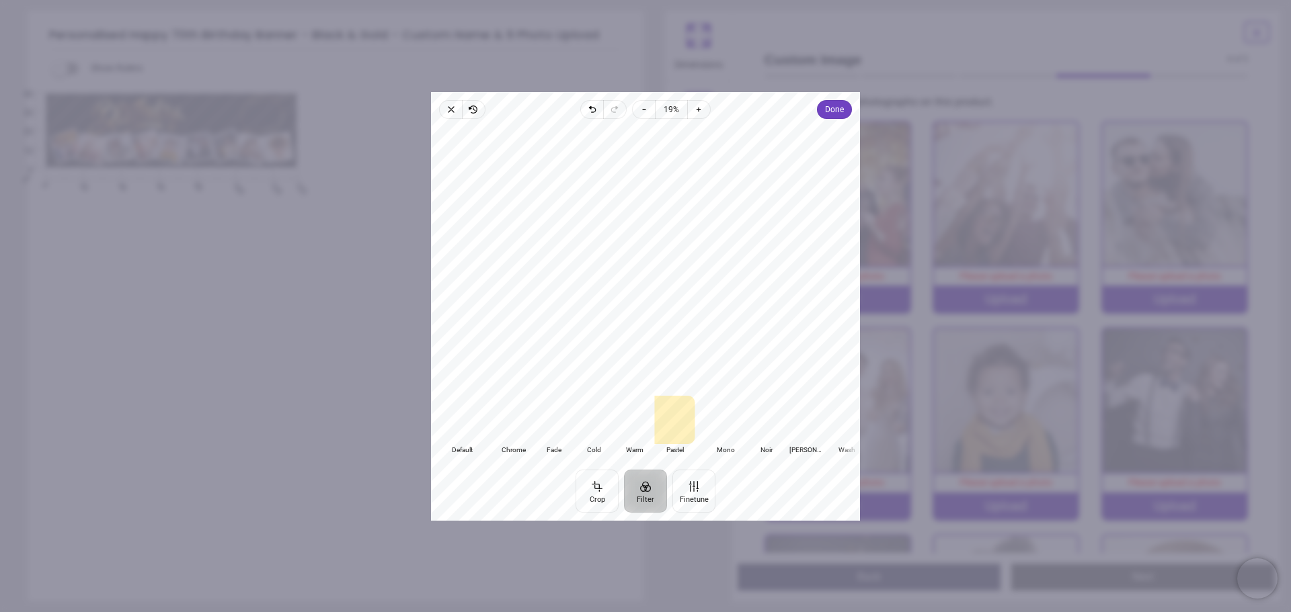
click at [469, 430] on div at bounding box center [462, 420] width 40 height 48
click at [516, 430] on div at bounding box center [513, 420] width 40 height 48
click at [639, 488] on button "Finetune" at bounding box center [693, 490] width 43 height 43
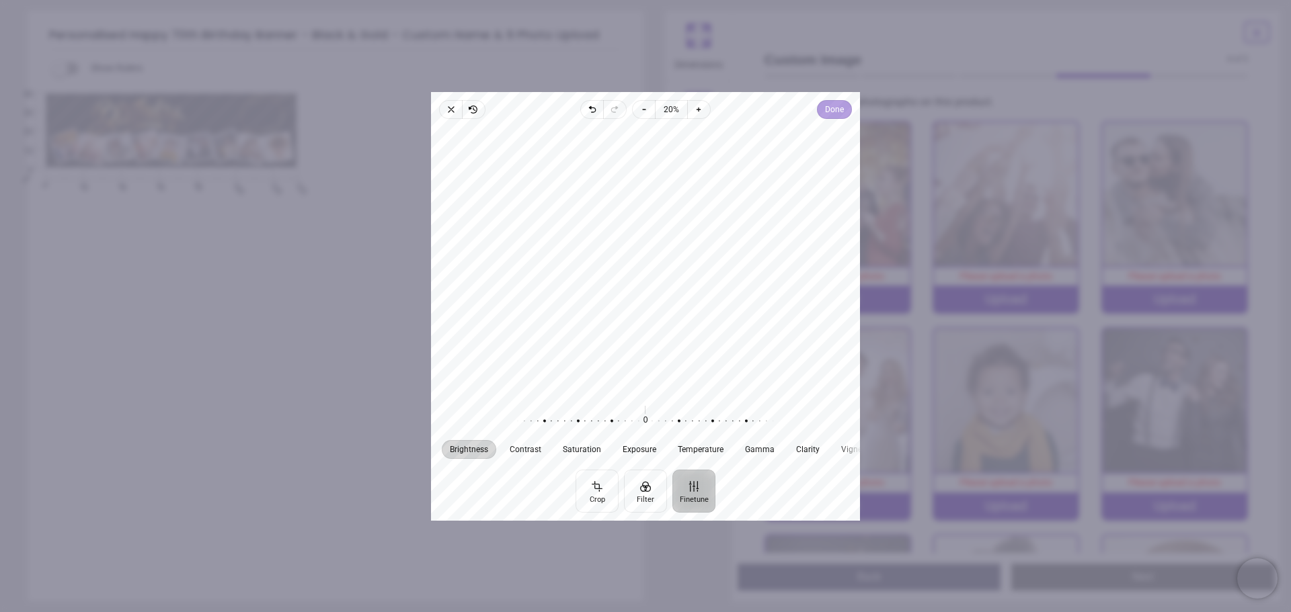
click at [639, 113] on span "Done" at bounding box center [834, 110] width 19 height 16
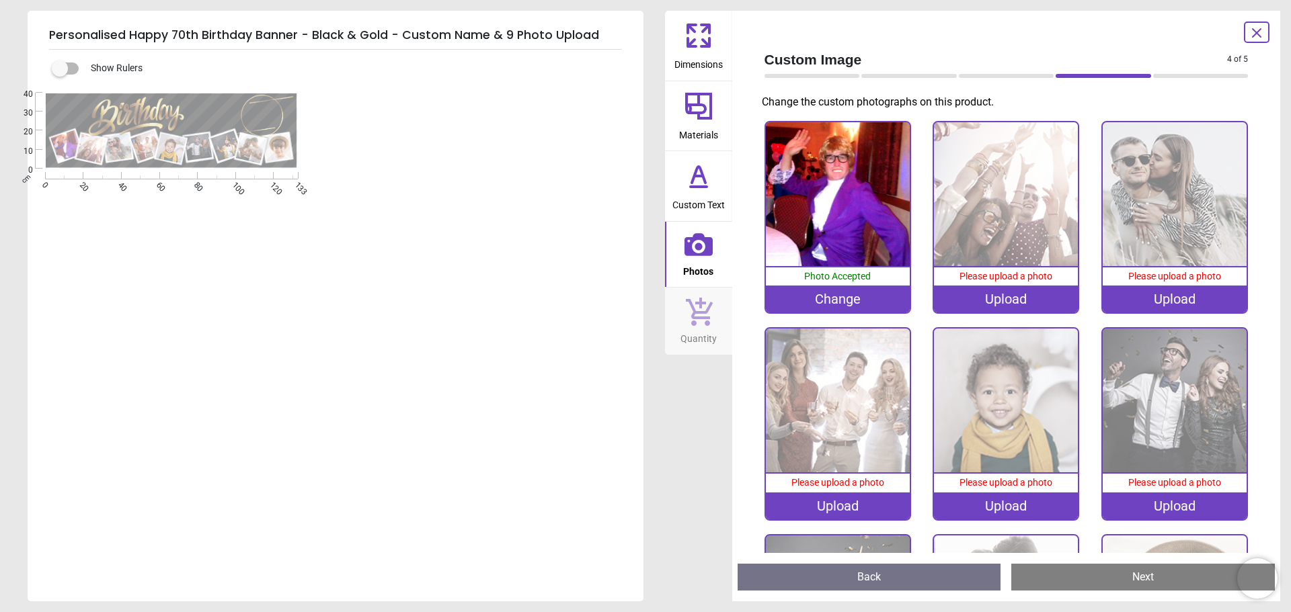
click at [639, 293] on div "Upload" at bounding box center [1006, 299] width 144 height 27
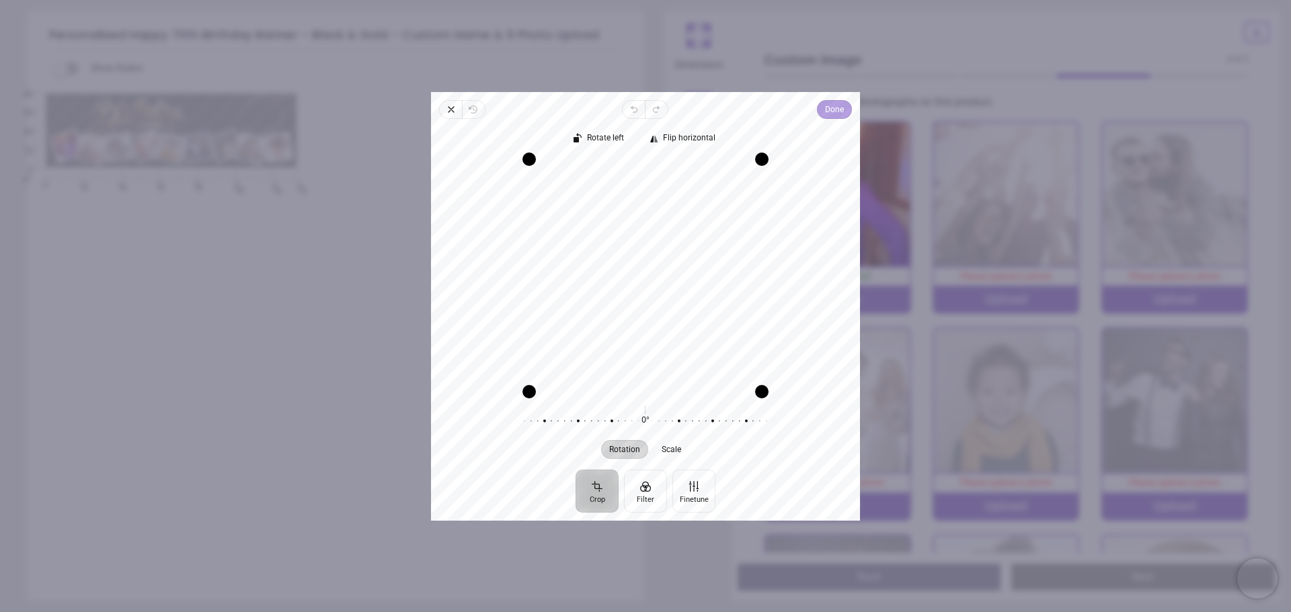
click at [639, 108] on span "Done" at bounding box center [834, 110] width 19 height 16
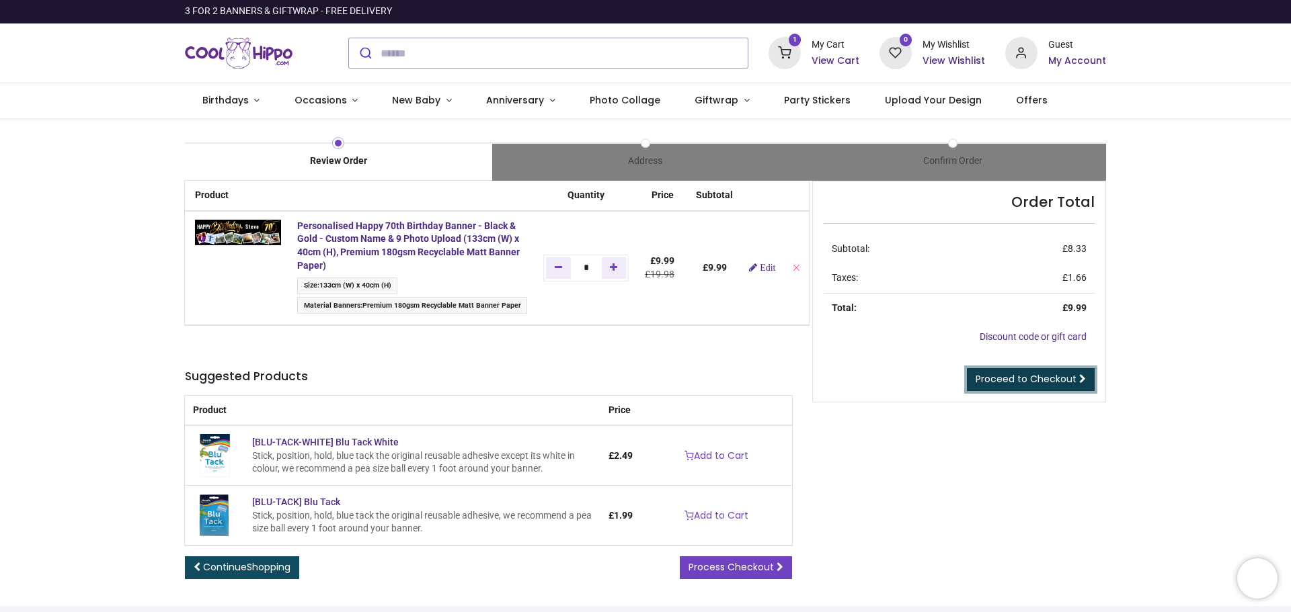
click at [1021, 375] on span "Proceed to Checkout" at bounding box center [1025, 378] width 101 height 13
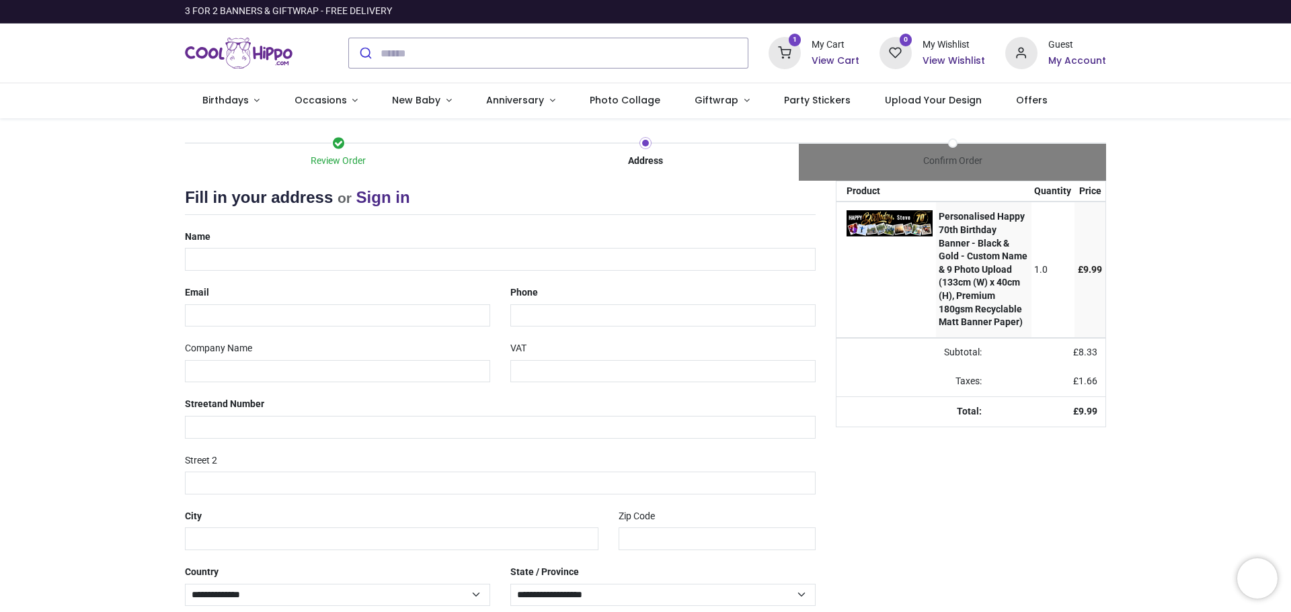
select select "***"
click at [251, 246] on div "Name" at bounding box center [500, 248] width 651 height 45
click at [255, 258] on input "text" at bounding box center [500, 259] width 631 height 23
click at [1061, 51] on div "Guest" at bounding box center [1077, 44] width 58 height 13
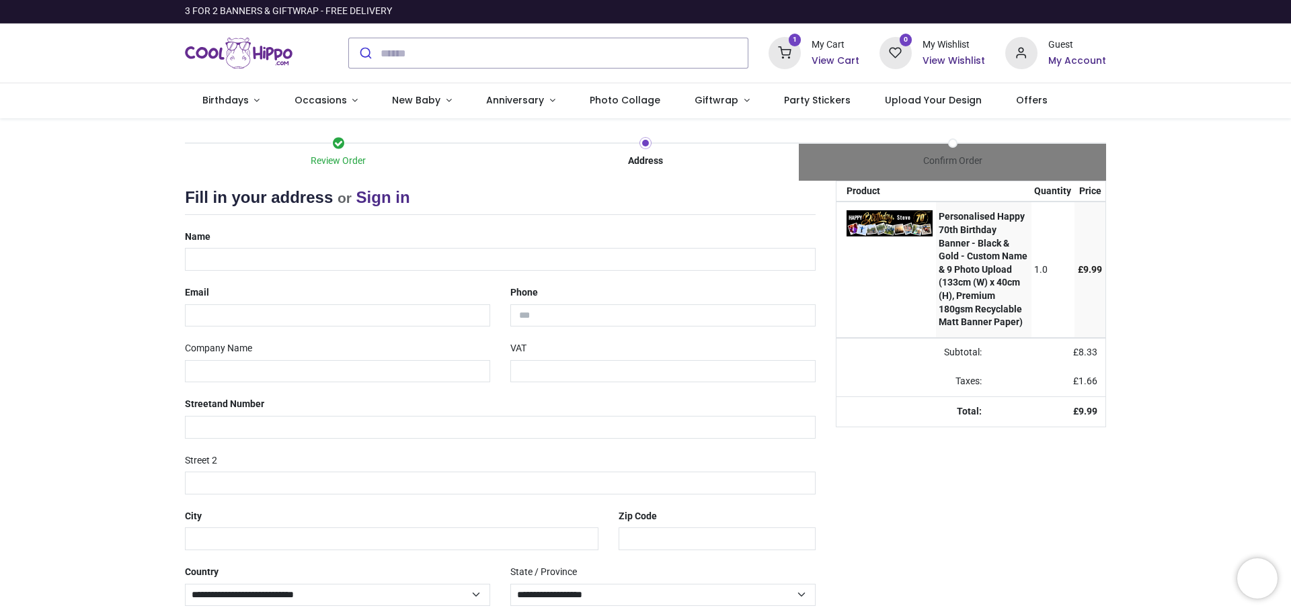
click at [1025, 51] on icon at bounding box center [1021, 53] width 32 height 32
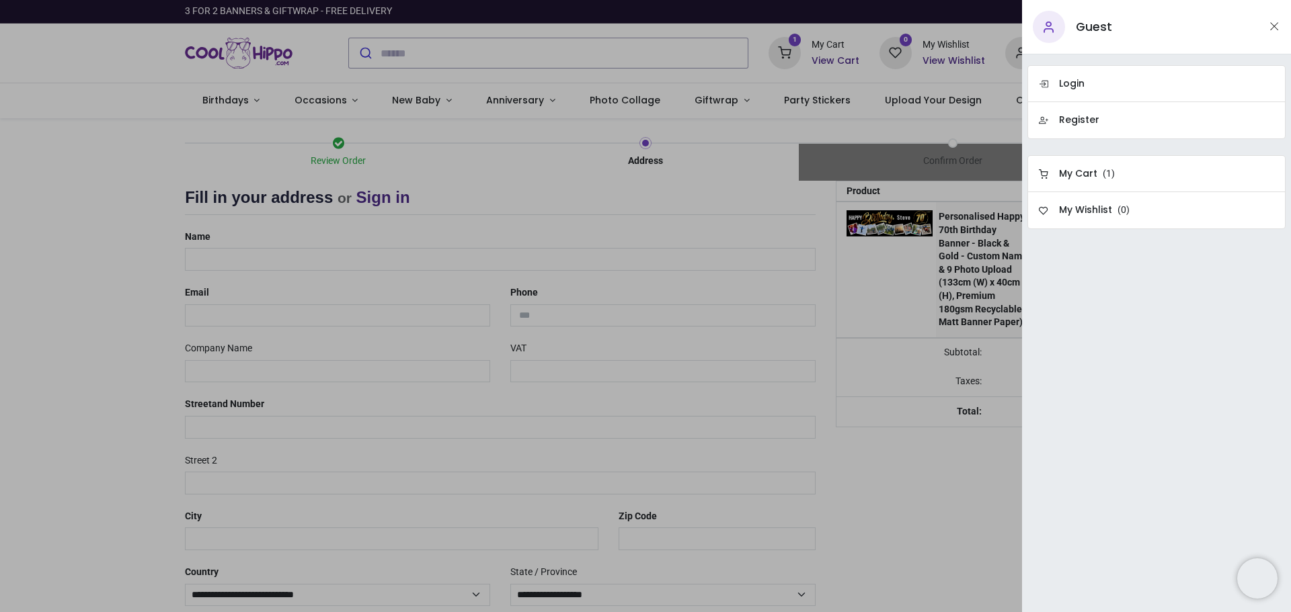
click at [1148, 38] on div "Guest" at bounding box center [1156, 27] width 269 height 54
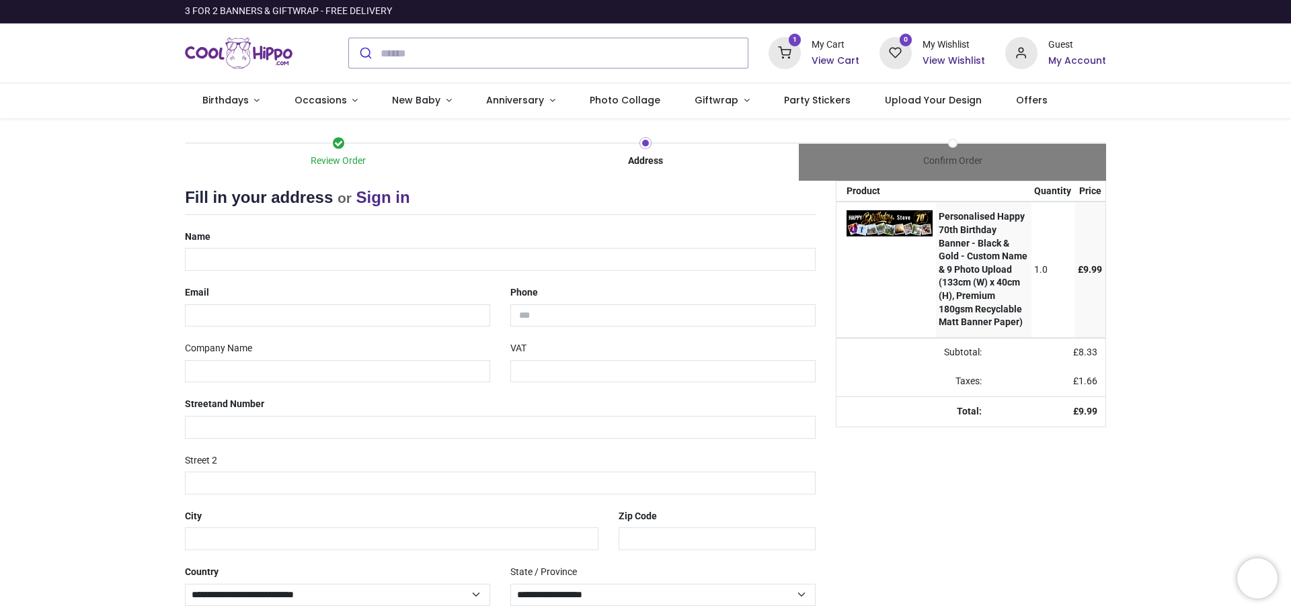
drag, startPoint x: 579, startPoint y: 368, endPoint x: 471, endPoint y: 360, distance: 108.5
click at [584, 363] on div at bounding box center [645, 306] width 1291 height 612
click at [327, 262] on input "text" at bounding box center [500, 259] width 631 height 23
type input "**********"
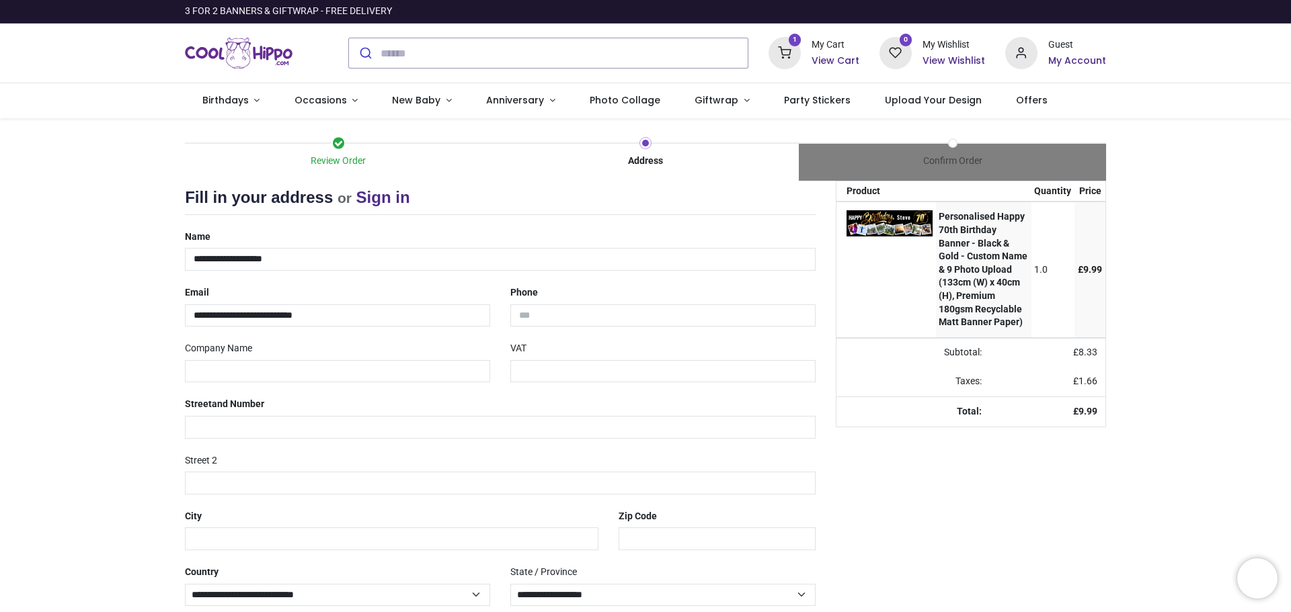
type input "**********"
type input "*******"
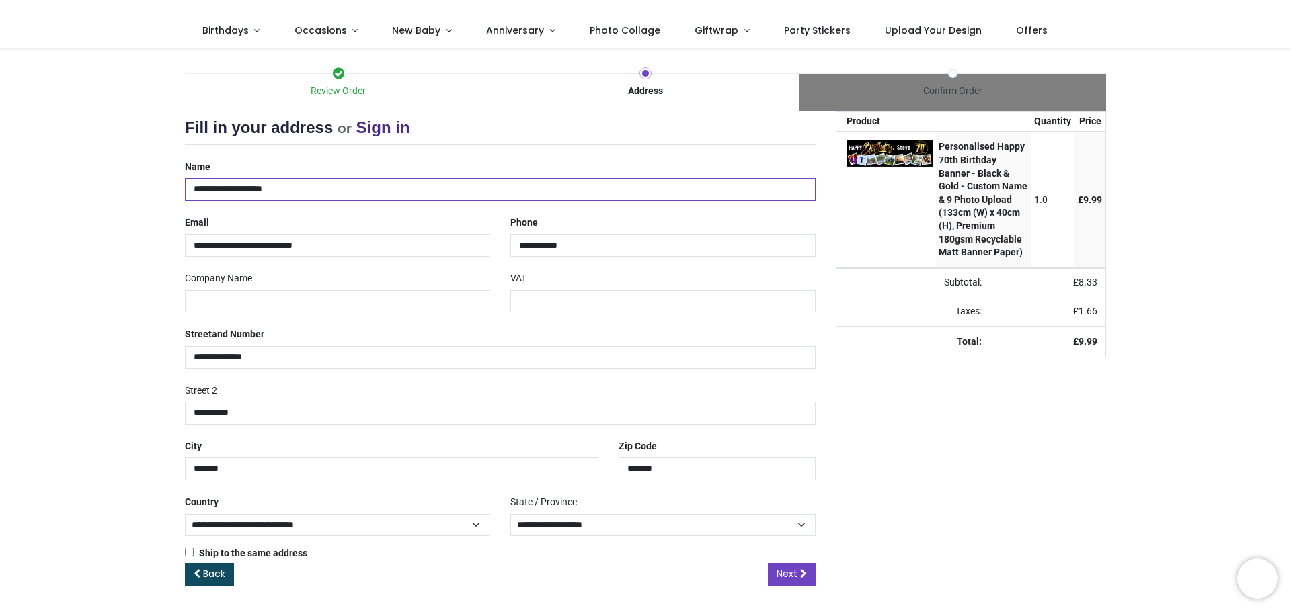
scroll to position [71, 0]
drag, startPoint x: 802, startPoint y: 524, endPoint x: 793, endPoint y: 531, distance: 11.0
click at [801, 525] on select "**********" at bounding box center [662, 525] width 305 height 23
click at [650, 561] on div "Ship to the same address ( Your shipping address will be requested later)" at bounding box center [500, 555] width 651 height 16
click at [793, 578] on span "Next" at bounding box center [786, 573] width 21 height 13
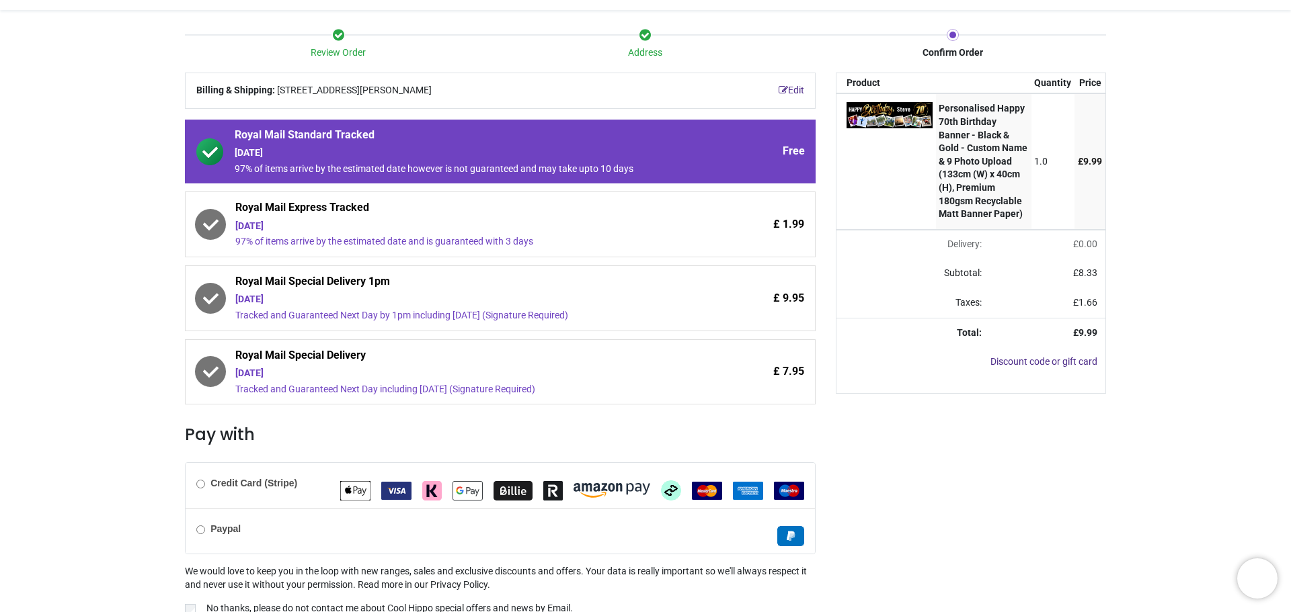
scroll to position [134, 0]
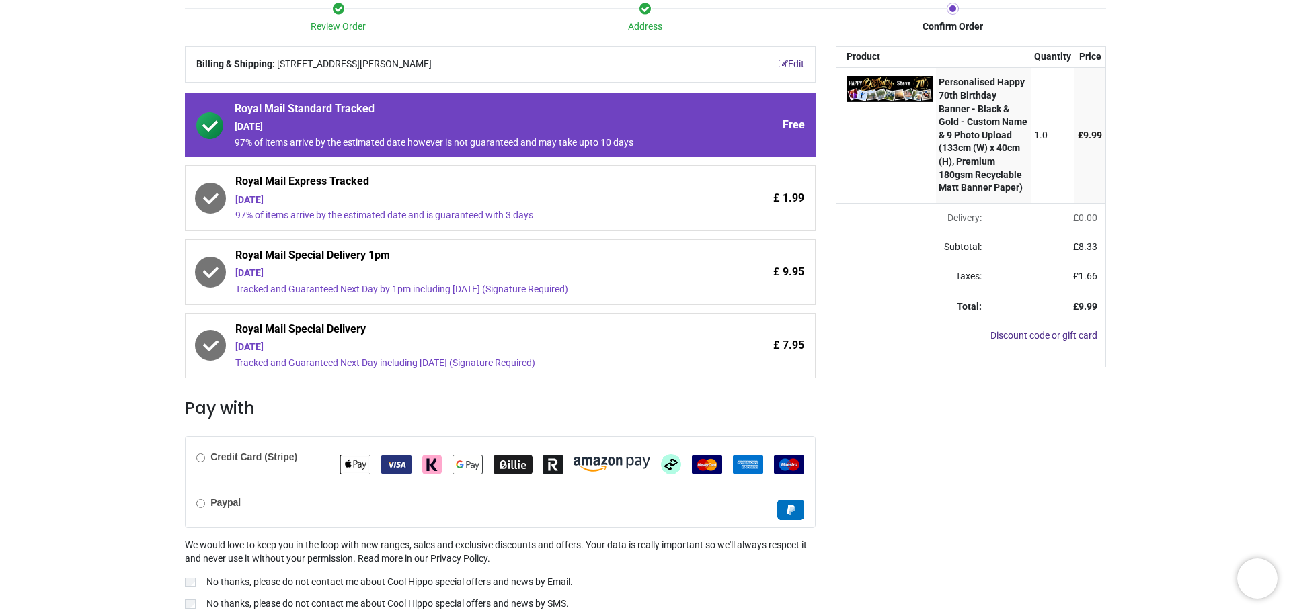
click at [198, 500] on label "Paypal" at bounding box center [218, 503] width 44 height 13
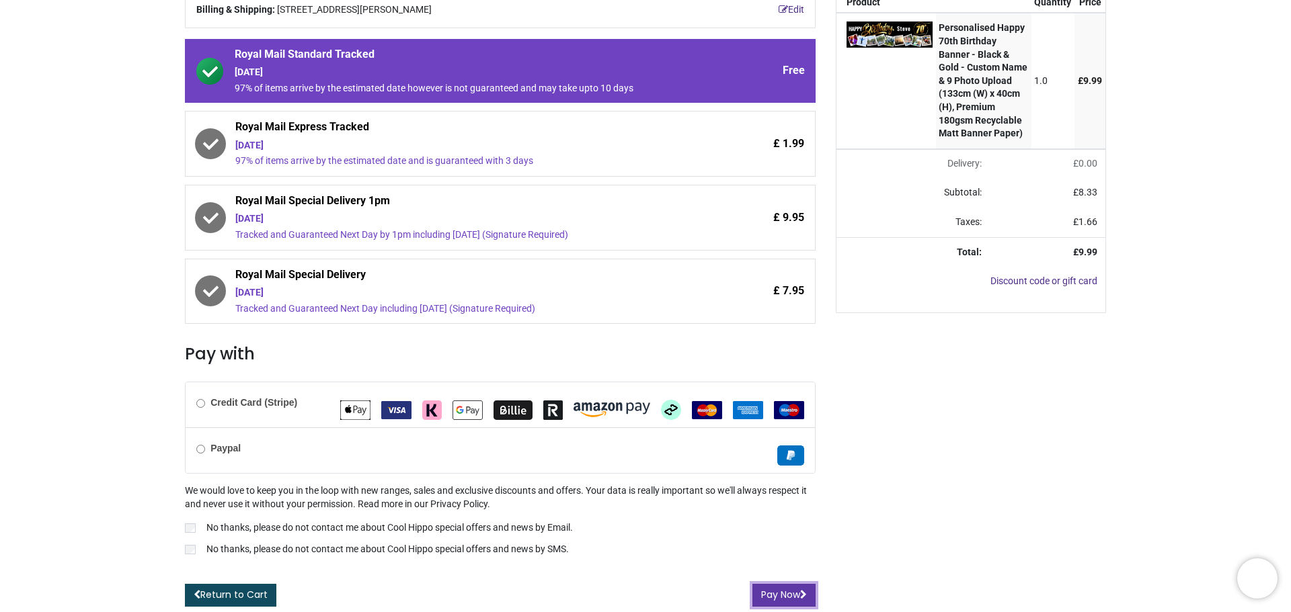
click at [762, 596] on button "Pay Now" at bounding box center [783, 595] width 63 height 23
